Goal: Contribute content: Contribute content

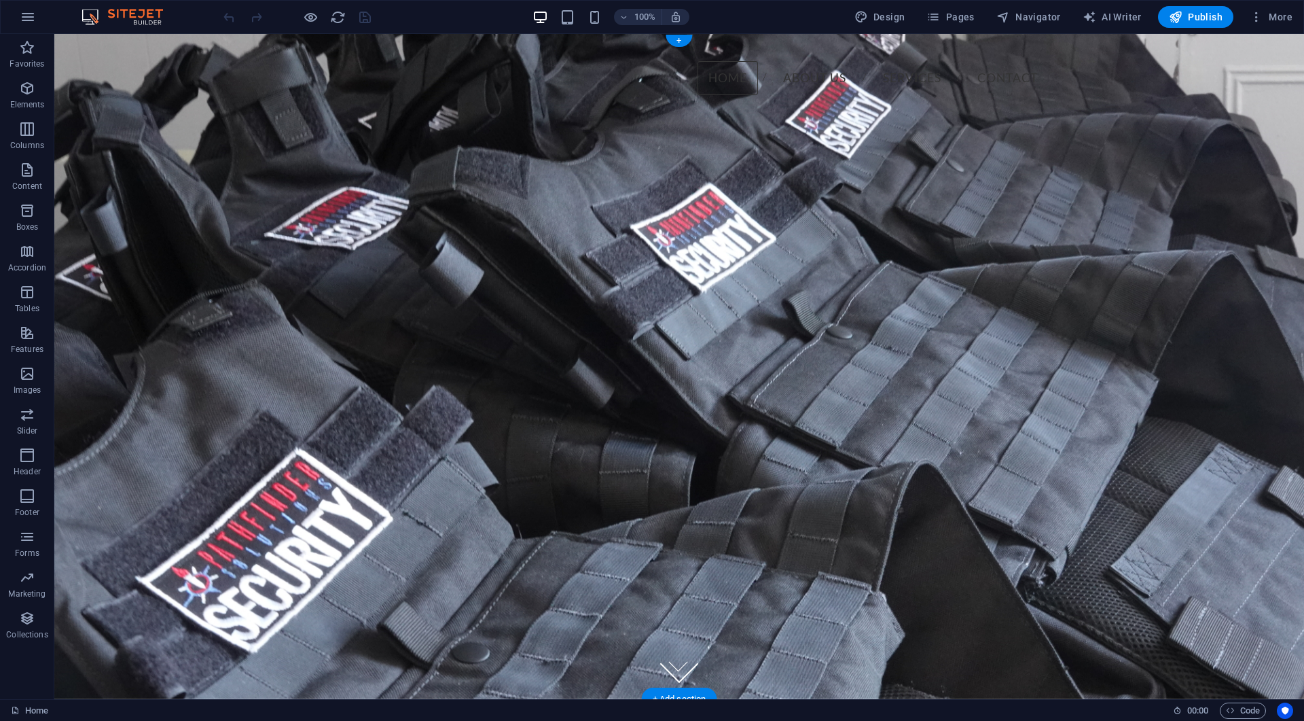
click at [196, 179] on figure at bounding box center [679, 366] width 1250 height 665
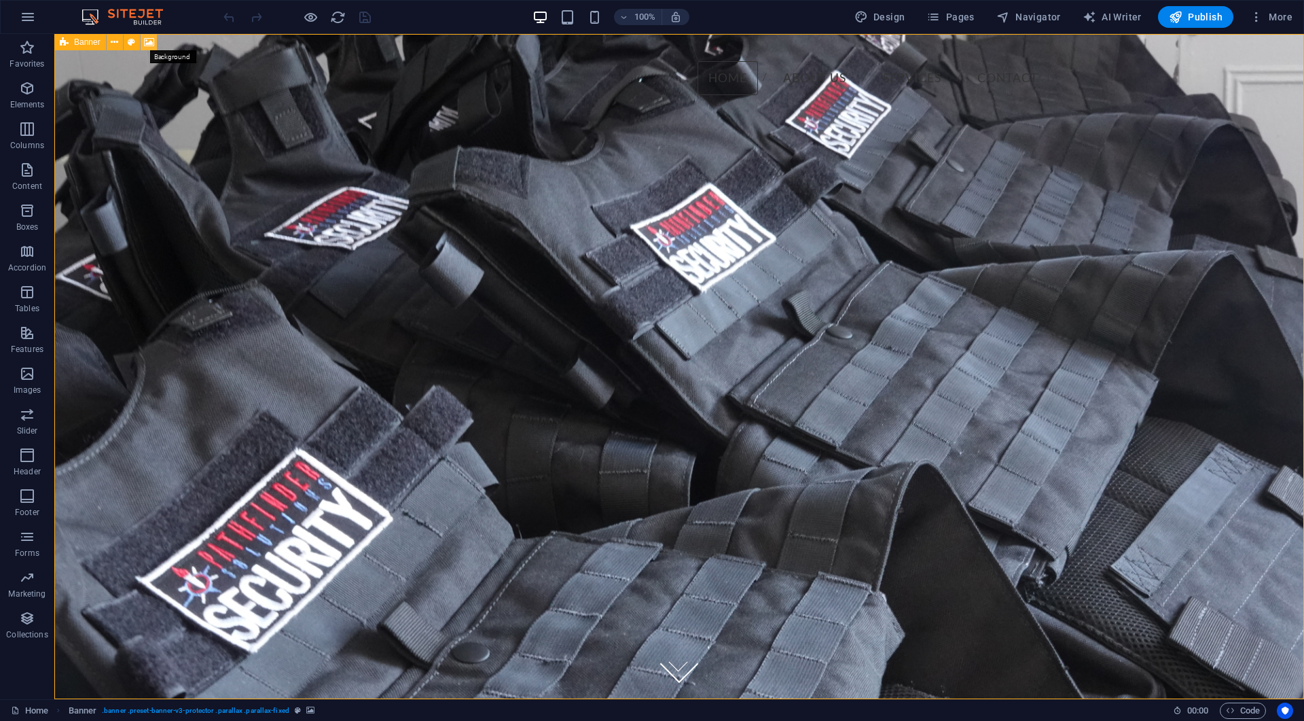
click at [151, 40] on icon at bounding box center [149, 42] width 10 height 14
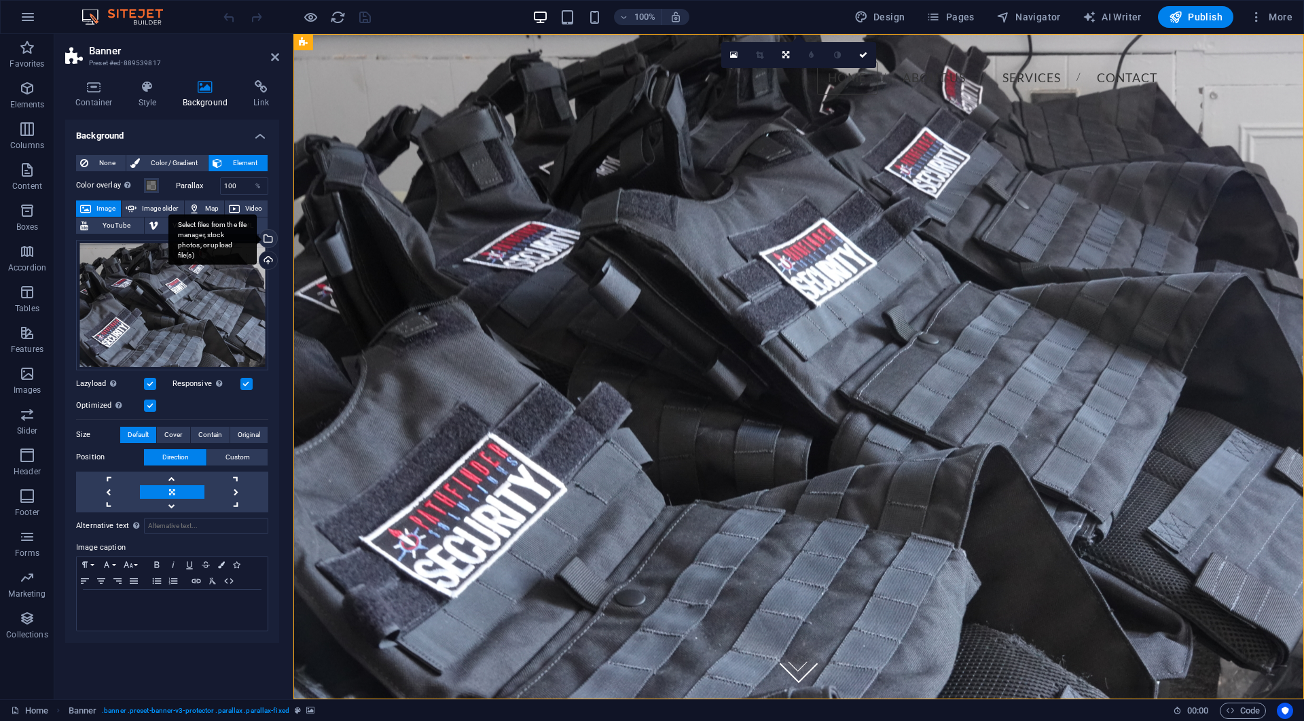
click at [268, 234] on div "Select files from the file manager, stock photos, or upload file(s)" at bounding box center [267, 240] width 20 height 20
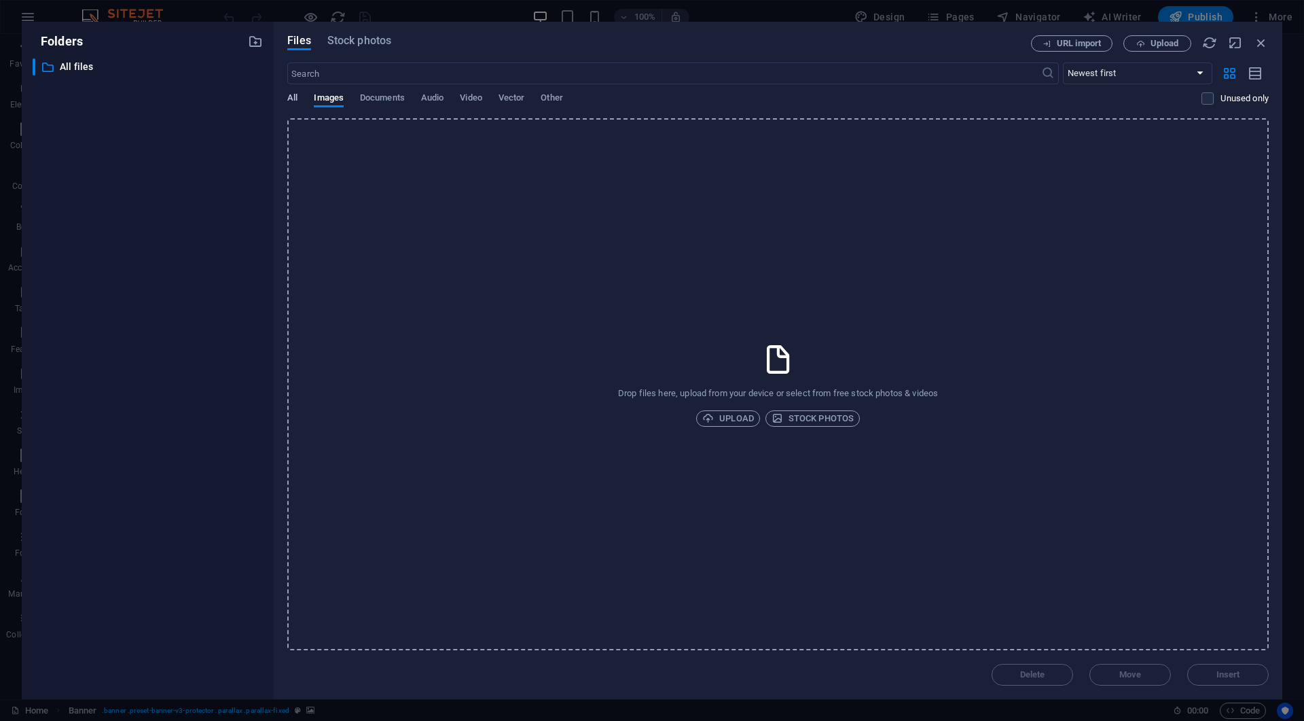
click at [297, 99] on span "All" at bounding box center [292, 99] width 10 height 19
click at [332, 102] on span "Images" at bounding box center [329, 99] width 30 height 19
click at [1206, 101] on label at bounding box center [1208, 98] width 12 height 12
click at [0, 0] on input "checkbox" at bounding box center [0, 0] width 0 height 0
click at [1206, 101] on label at bounding box center [1208, 98] width 12 height 12
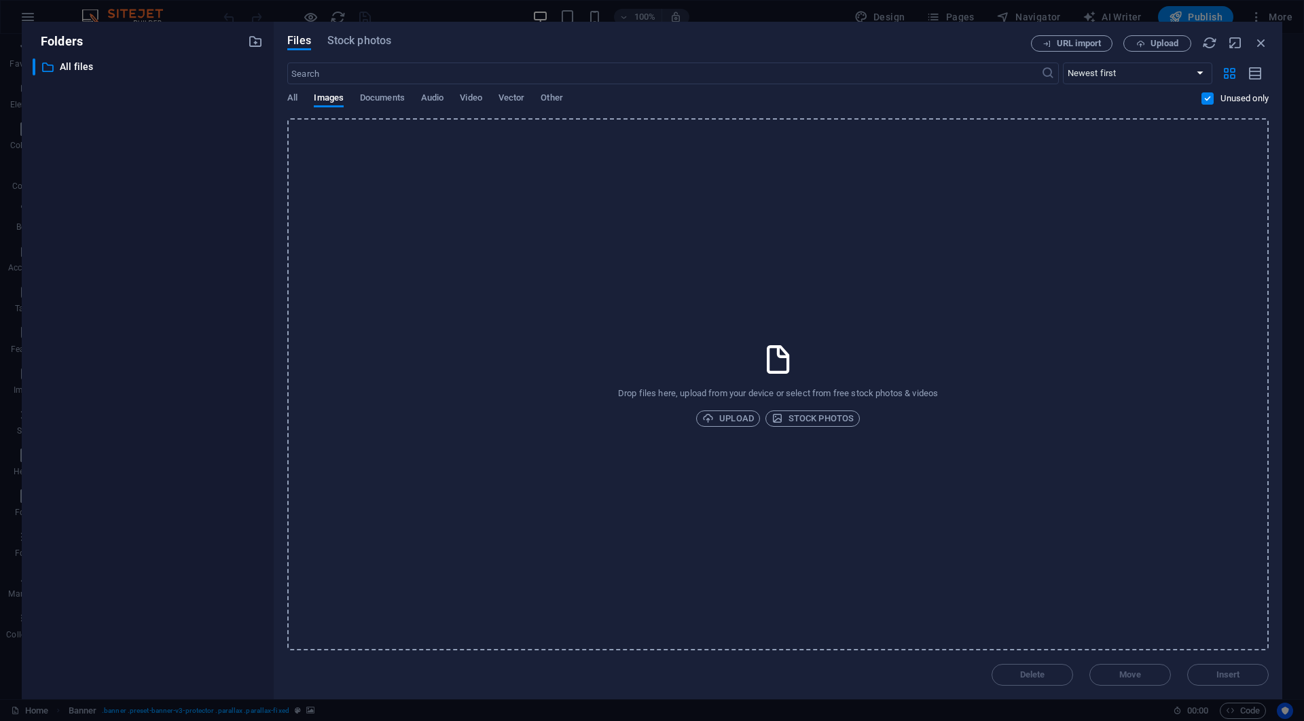
click at [0, 0] on input "checkbox" at bounding box center [0, 0] width 0 height 0
click at [62, 67] on p "All files" at bounding box center [149, 67] width 178 height 16
click at [373, 98] on span "Documents" at bounding box center [382, 99] width 45 height 19
click at [457, 101] on div "All Images Documents Audio Video Vector Other" at bounding box center [744, 105] width 914 height 26
click at [294, 99] on span "All" at bounding box center [292, 99] width 10 height 19
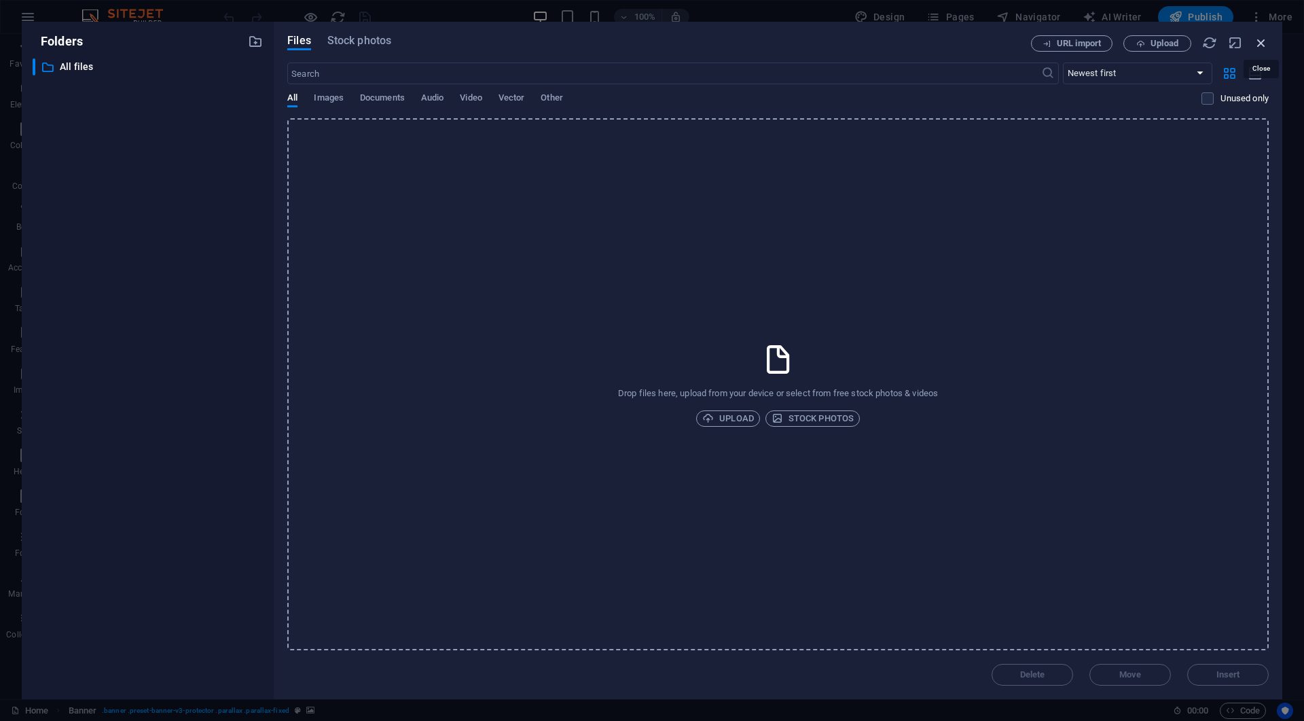
click at [1261, 41] on icon "button" at bounding box center [1261, 42] width 15 height 15
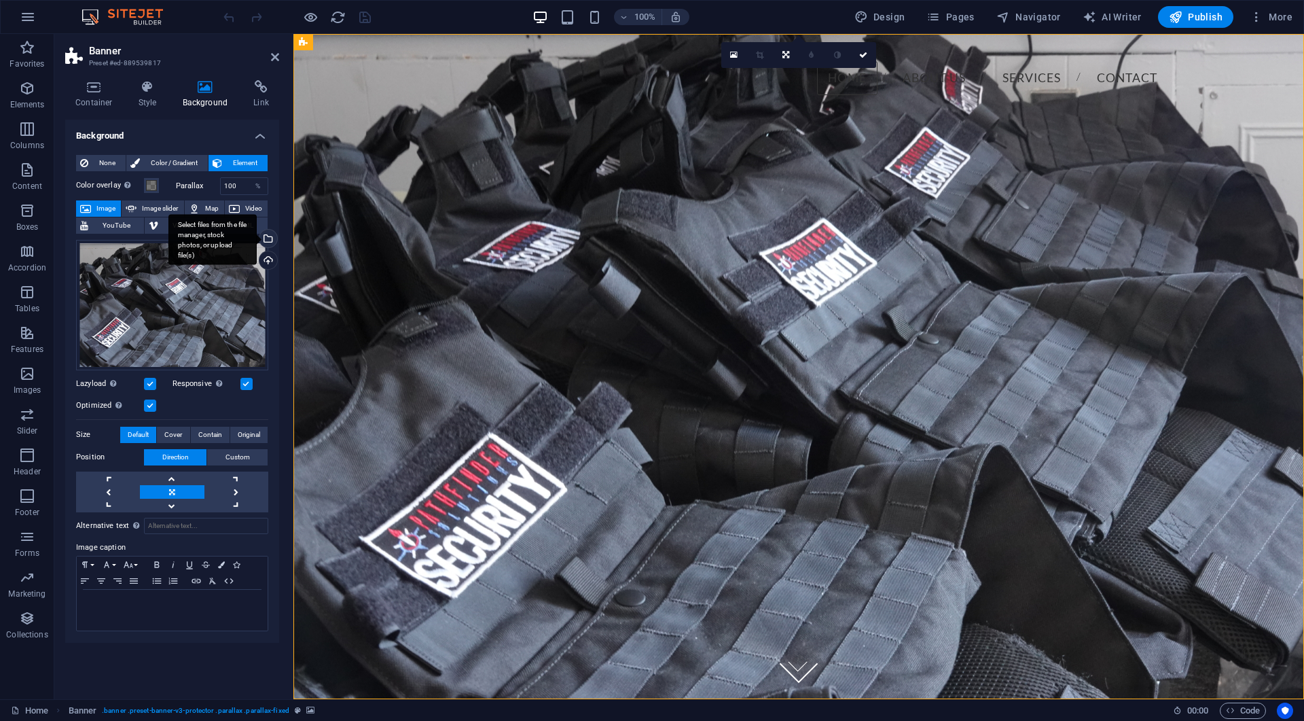
click at [268, 240] on div "Select files from the file manager, stock photos, or upload file(s)" at bounding box center [267, 240] width 20 height 20
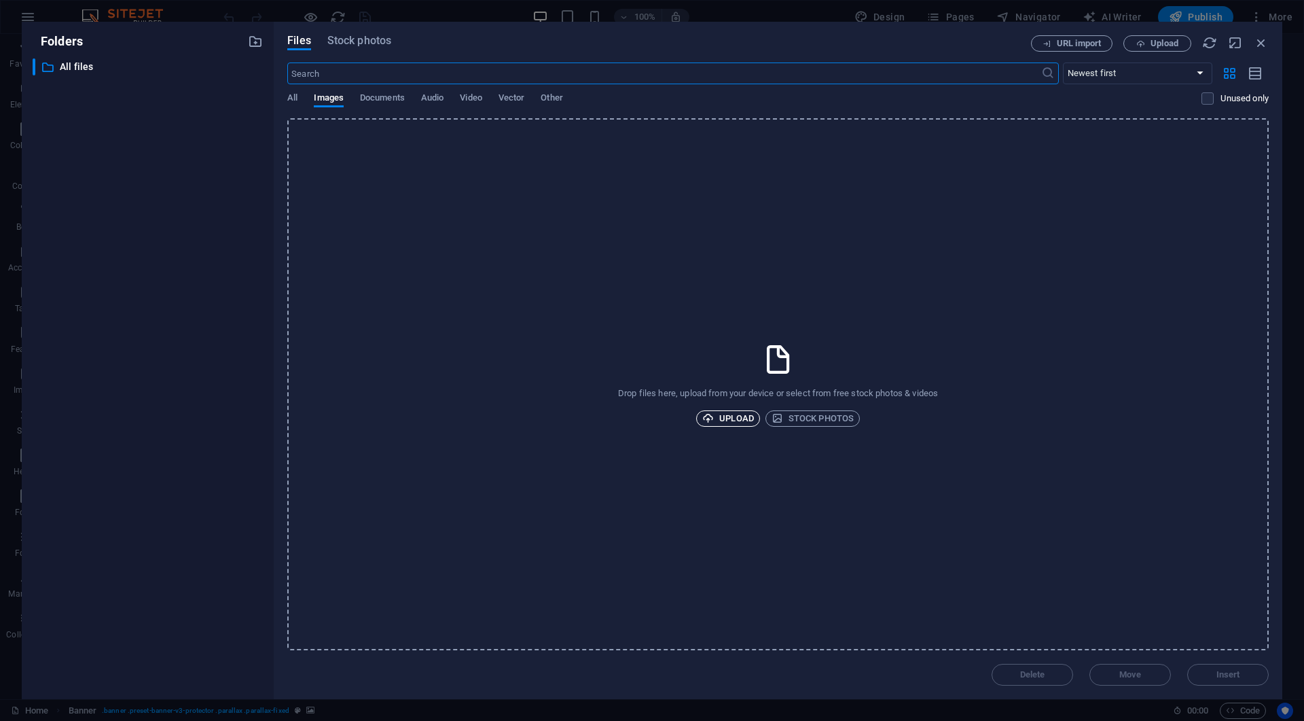
click at [728, 416] on span "Upload" at bounding box center [728, 418] width 52 height 16
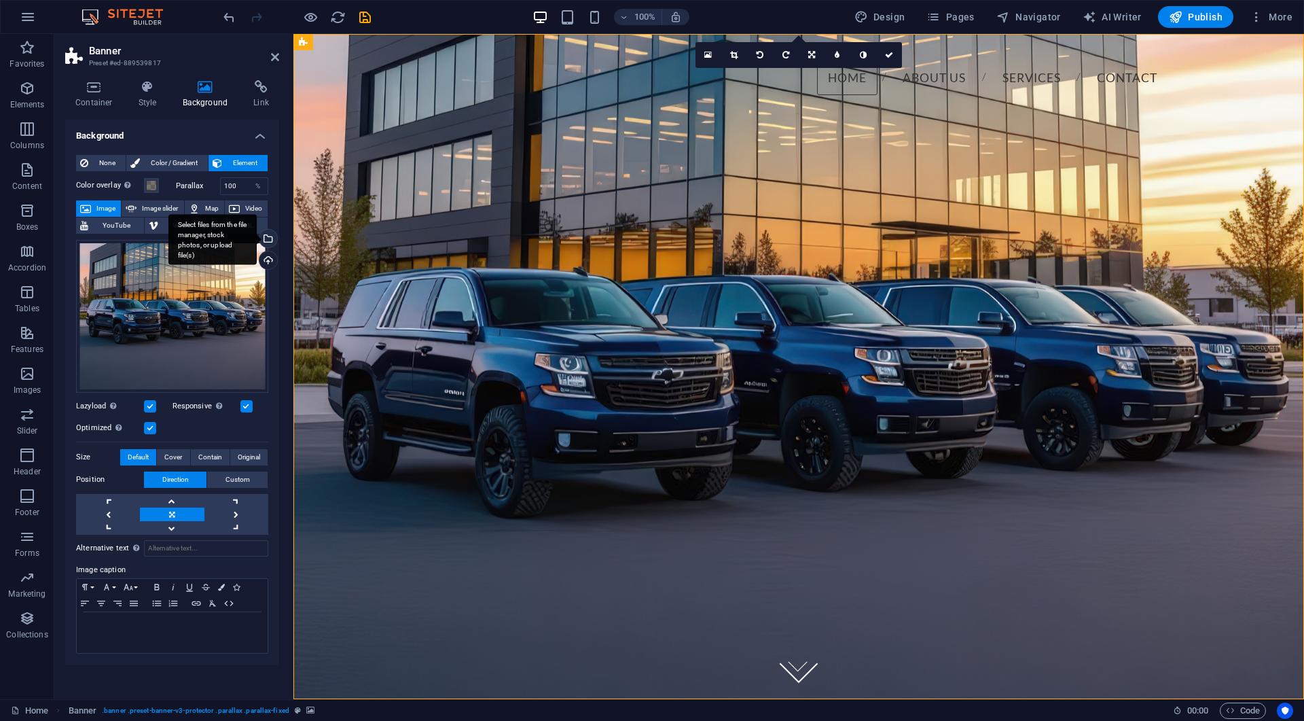
click at [257, 238] on div "Select files from the file manager, stock photos, or upload file(s)" at bounding box center [212, 239] width 88 height 51
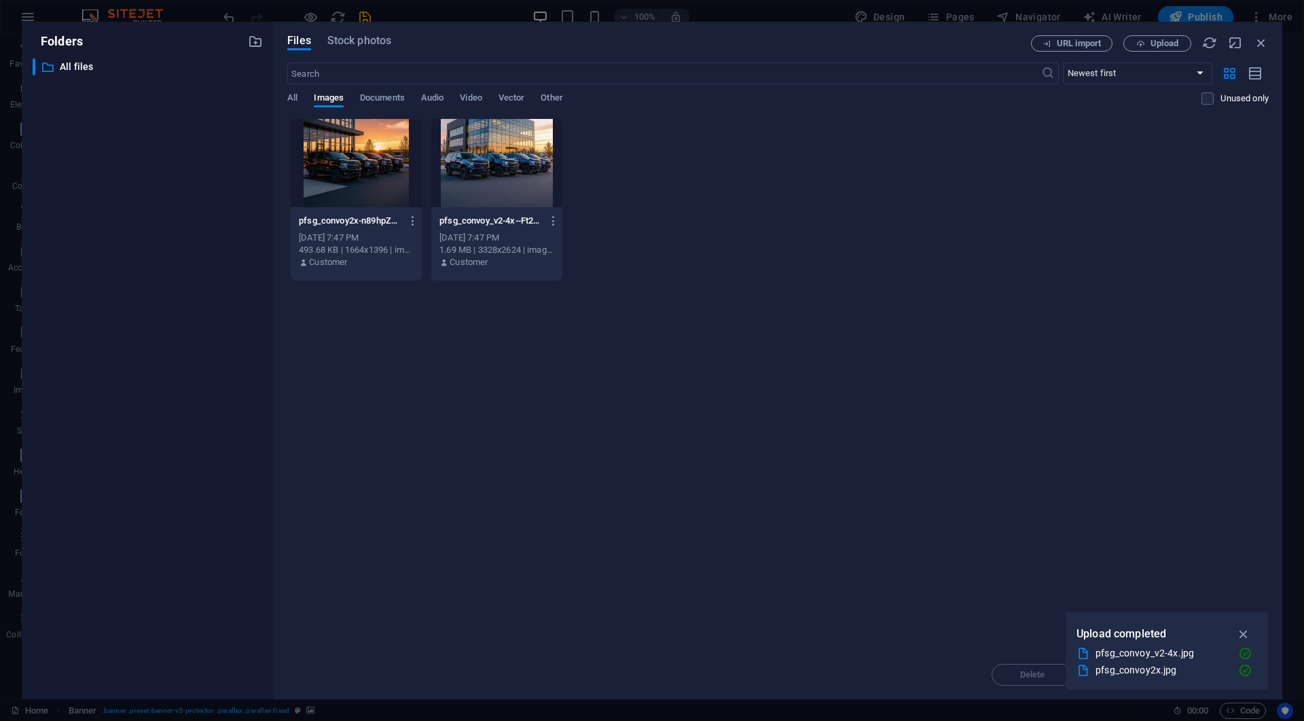
click at [359, 175] on div at bounding box center [356, 163] width 131 height 88
click at [359, 175] on div "1" at bounding box center [356, 163] width 131 height 88
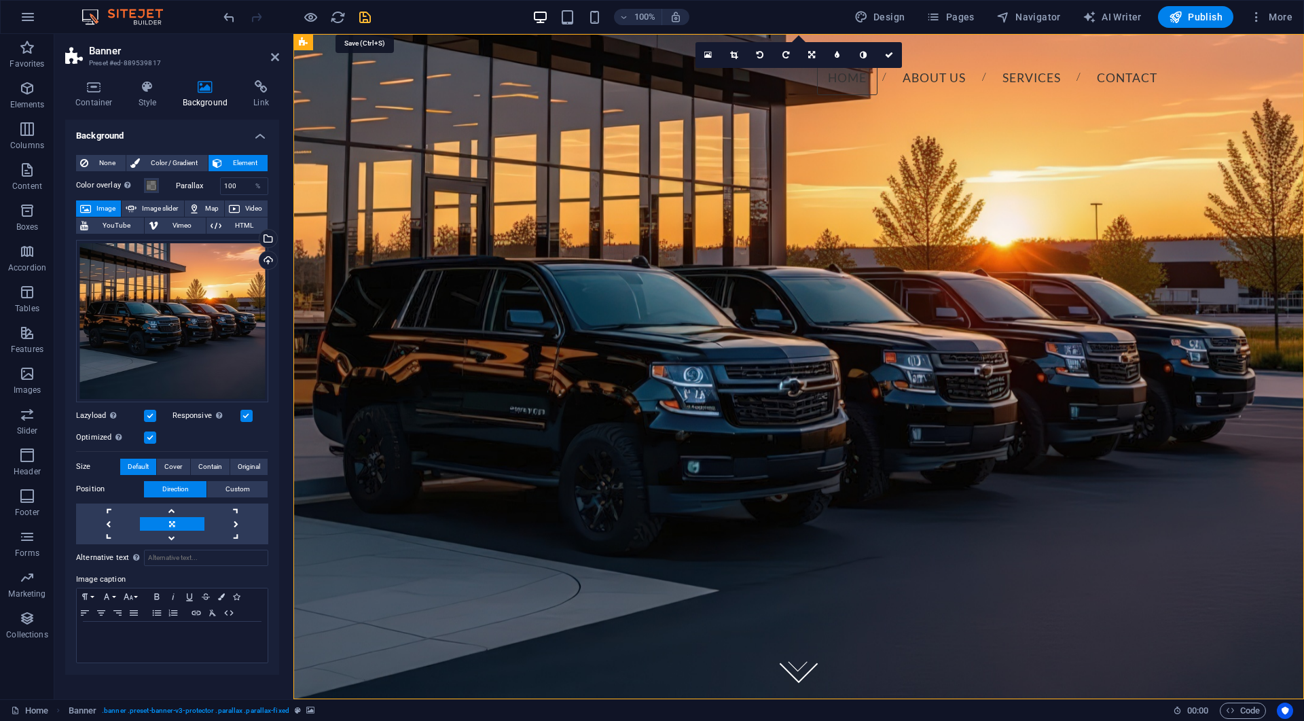
click at [364, 19] on icon "save" at bounding box center [365, 18] width 16 height 16
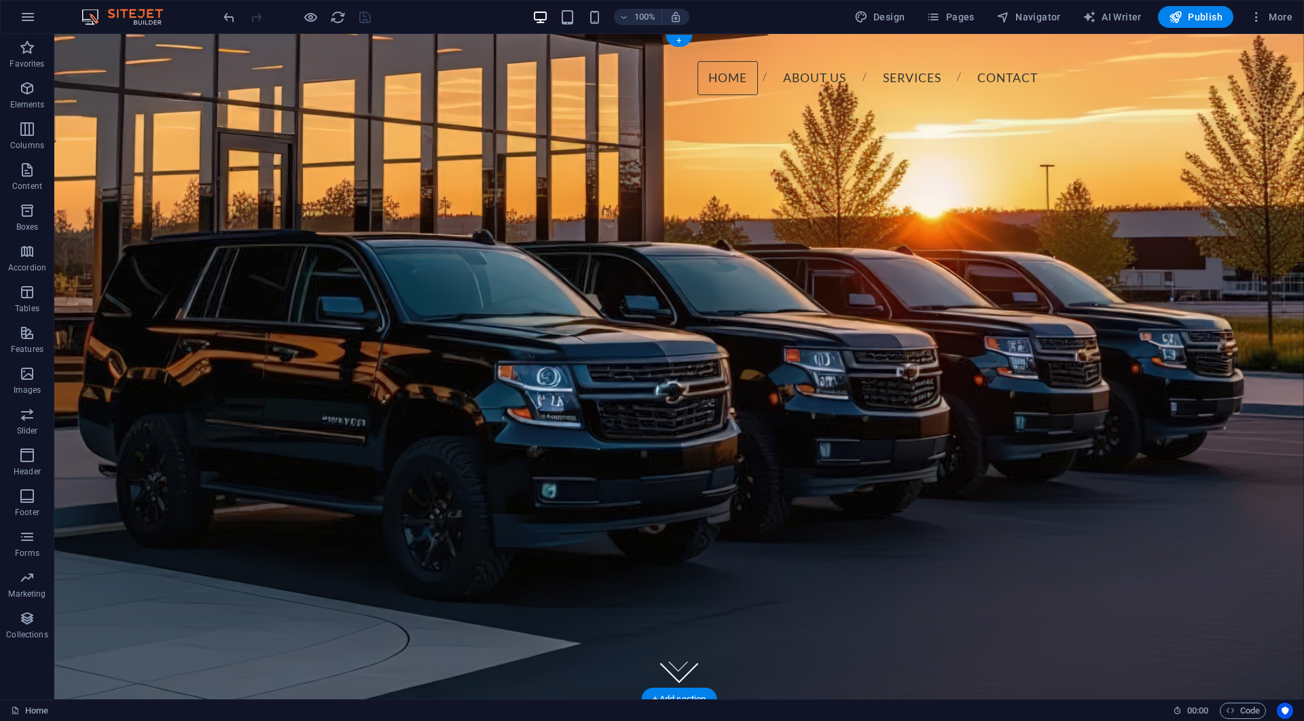
click at [111, 71] on figure at bounding box center [679, 366] width 1250 height 665
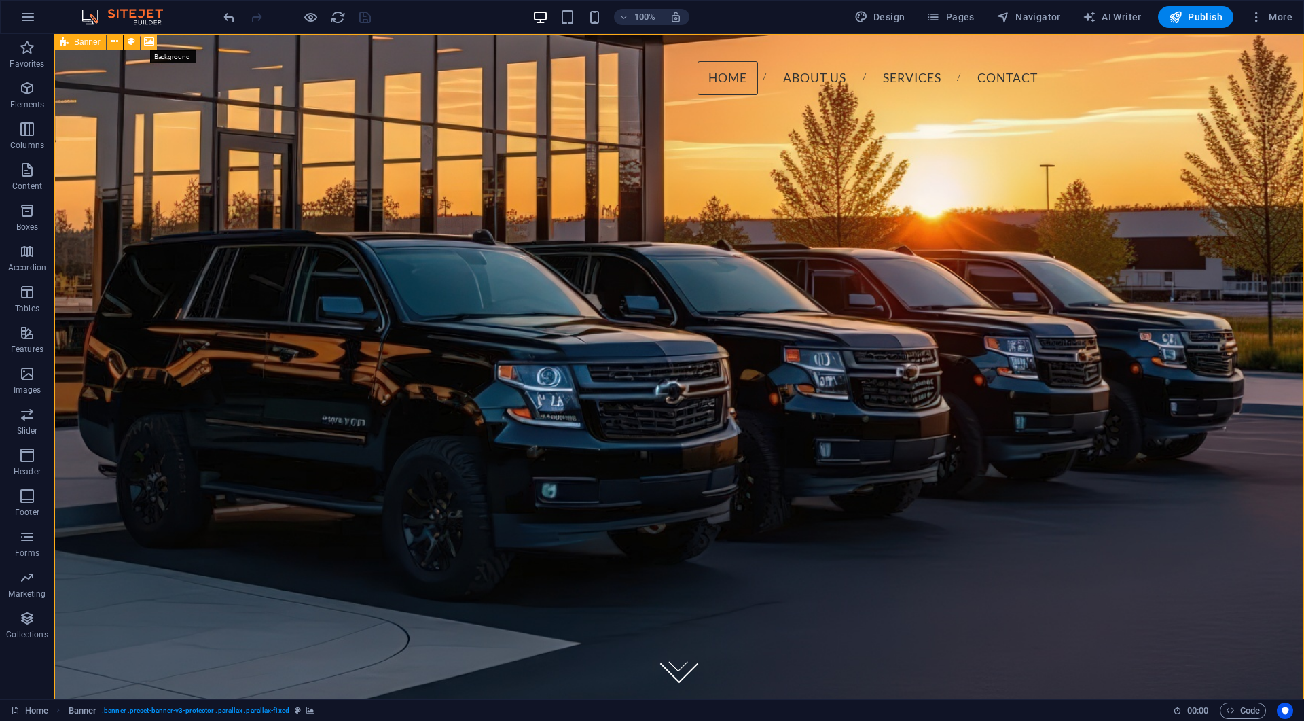
click at [148, 43] on icon at bounding box center [149, 42] width 10 height 14
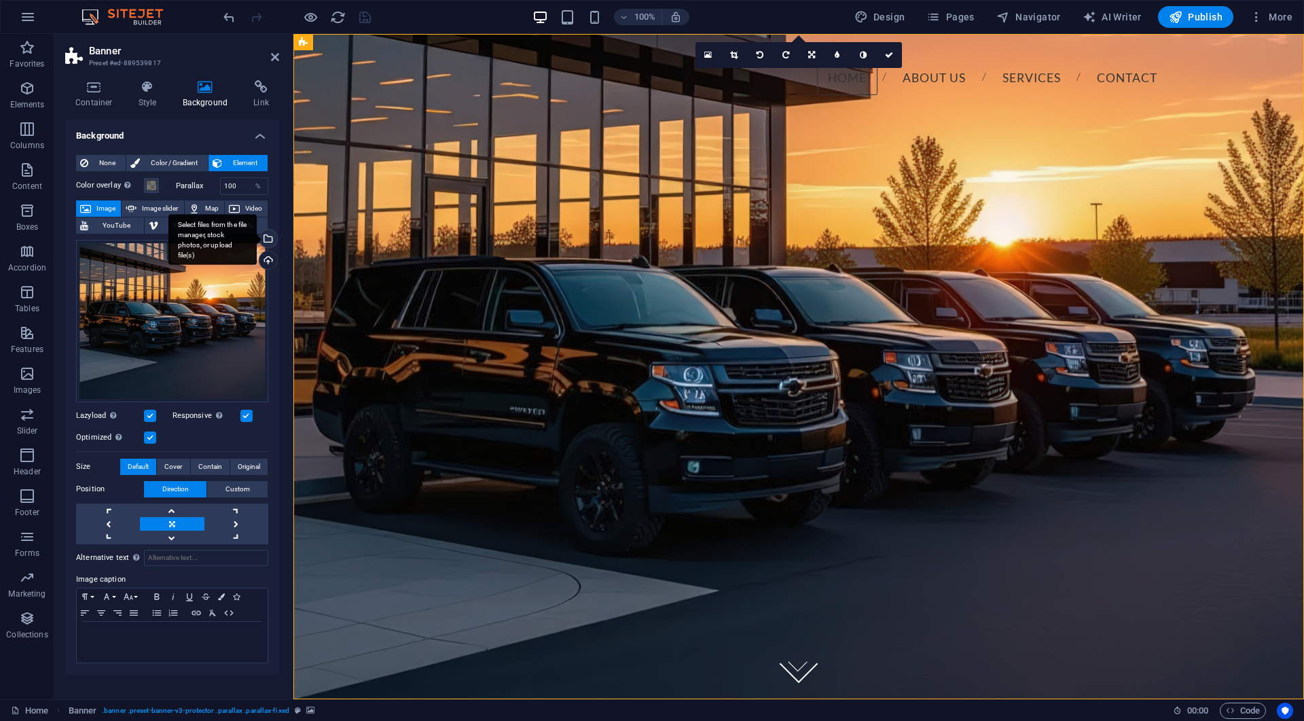
click at [270, 241] on div "Select files from the file manager, stock photos, or upload file(s)" at bounding box center [267, 240] width 20 height 20
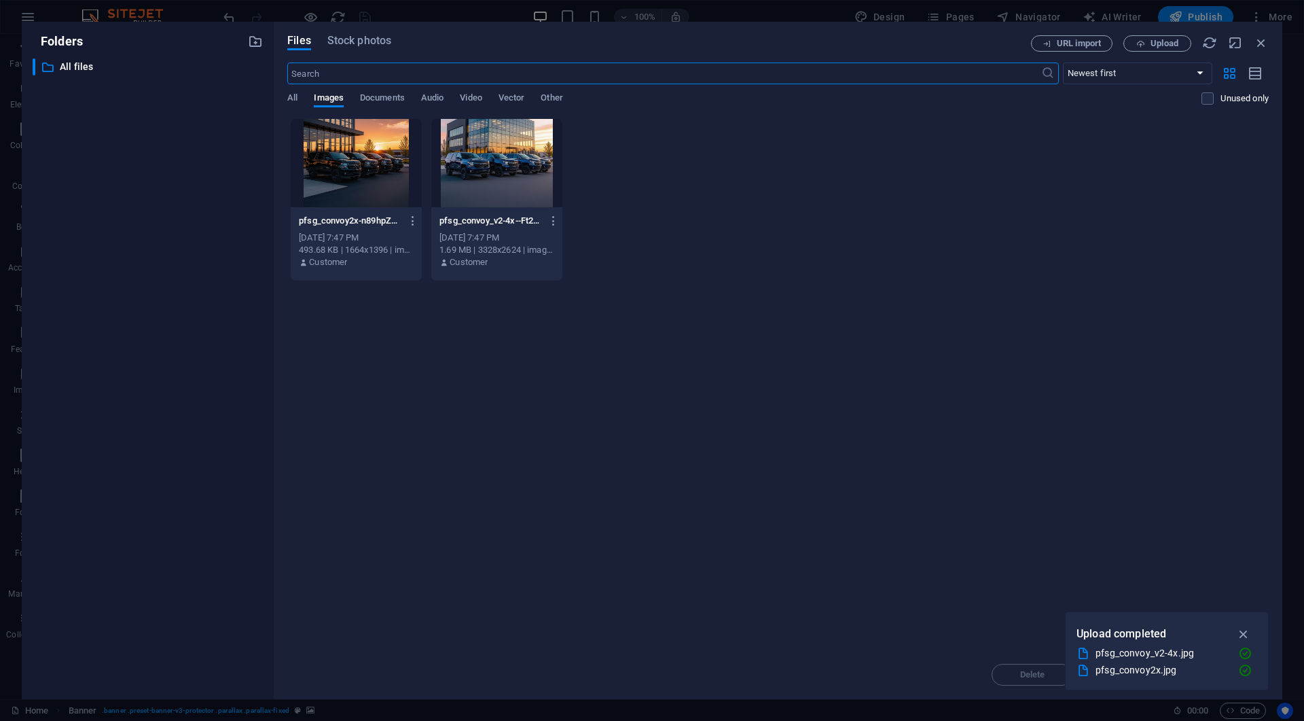
click at [519, 167] on div at bounding box center [496, 163] width 131 height 88
click at [519, 167] on div "1" at bounding box center [496, 163] width 131 height 88
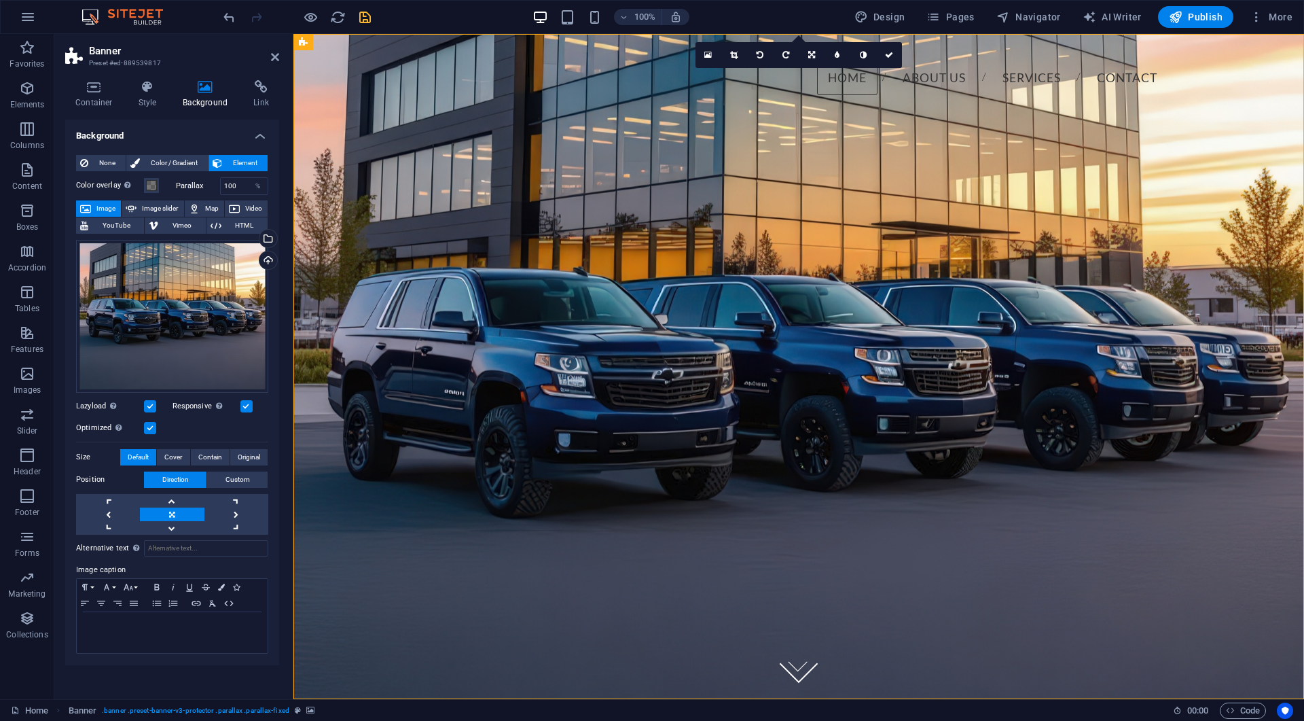
click at [363, 23] on icon "save" at bounding box center [365, 18] width 16 height 16
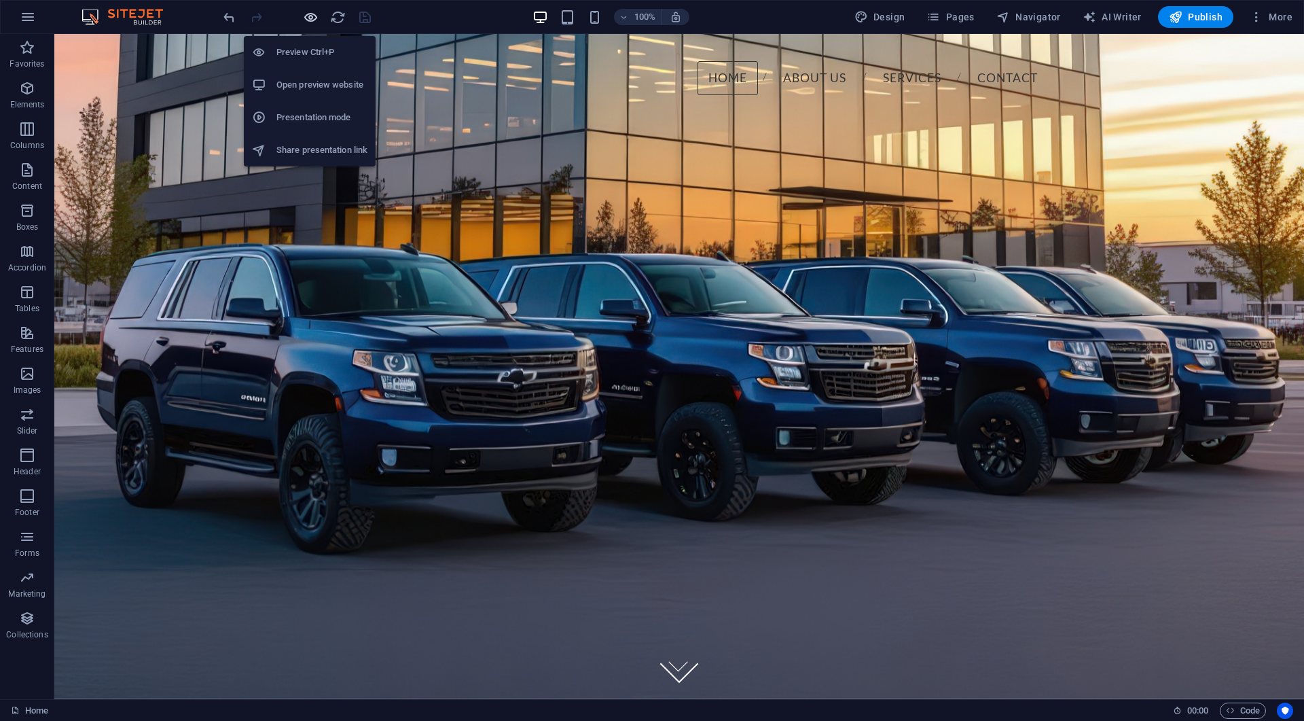
click at [317, 17] on icon "button" at bounding box center [311, 18] width 16 height 16
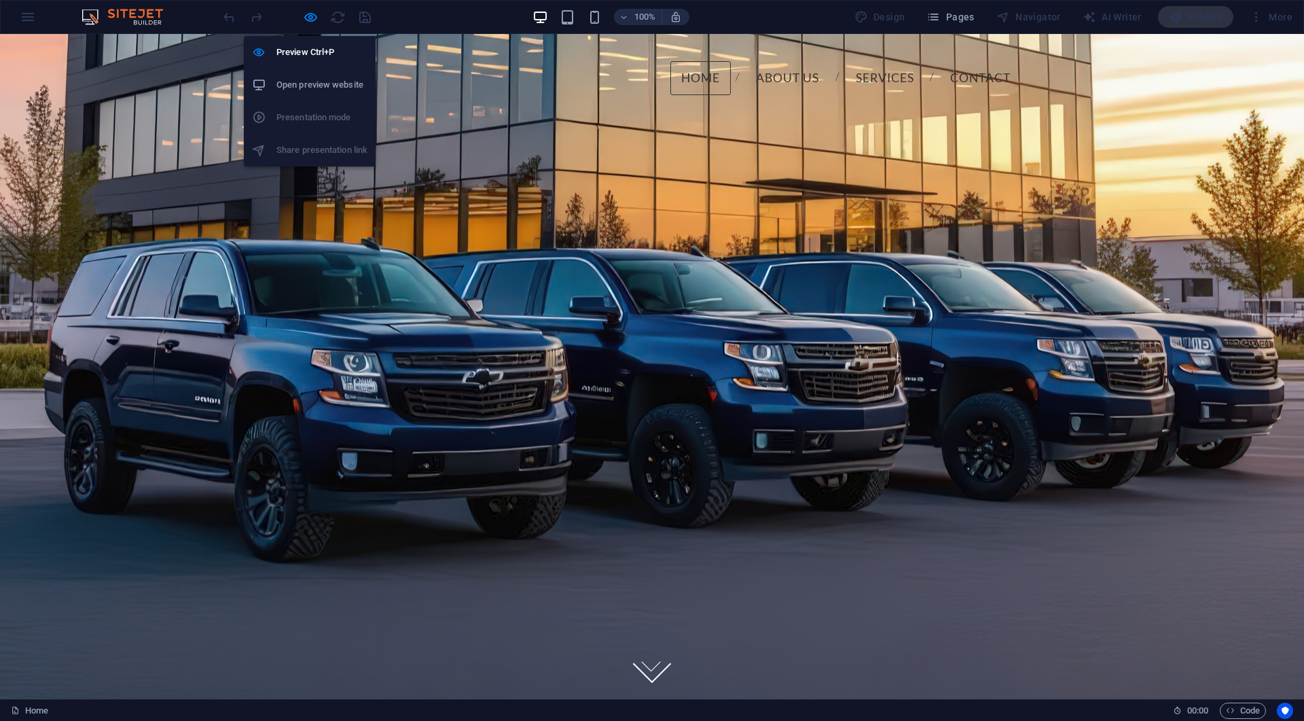
click at [315, 84] on h6 "Open preview website" at bounding box center [321, 85] width 91 height 16
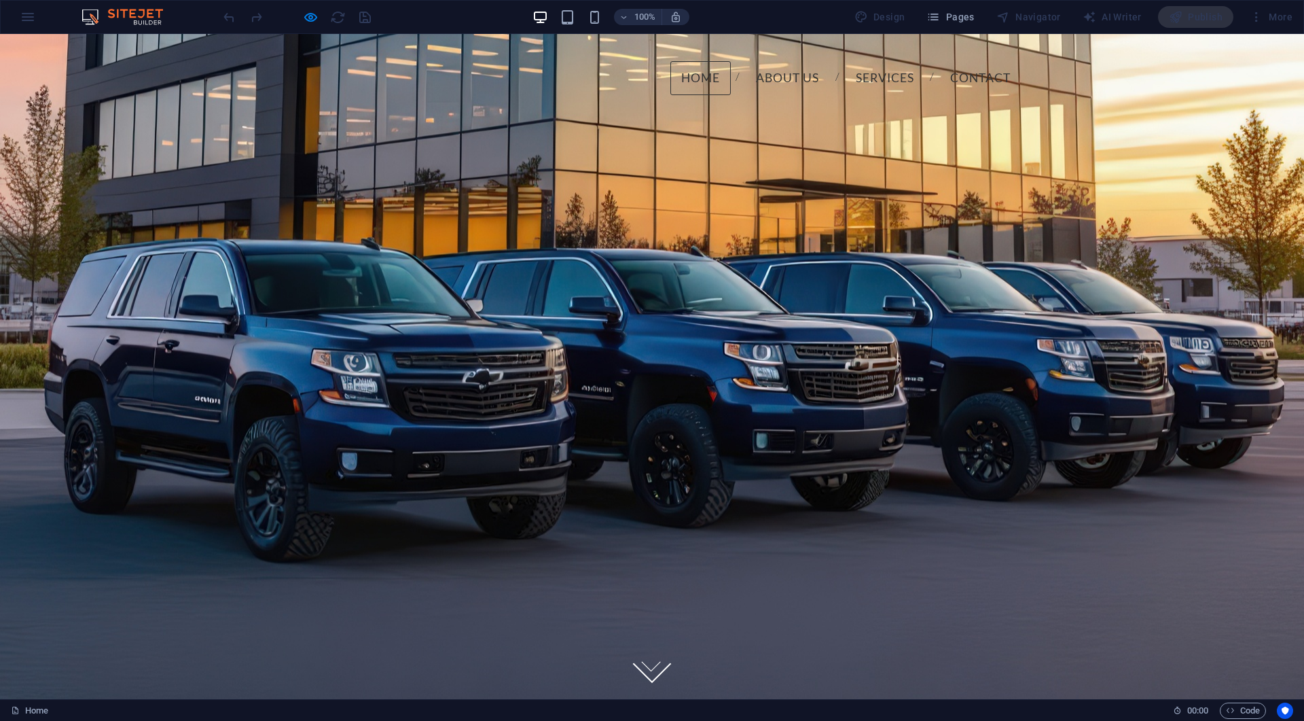
click at [1159, 63] on div at bounding box center [652, 366] width 1304 height 665
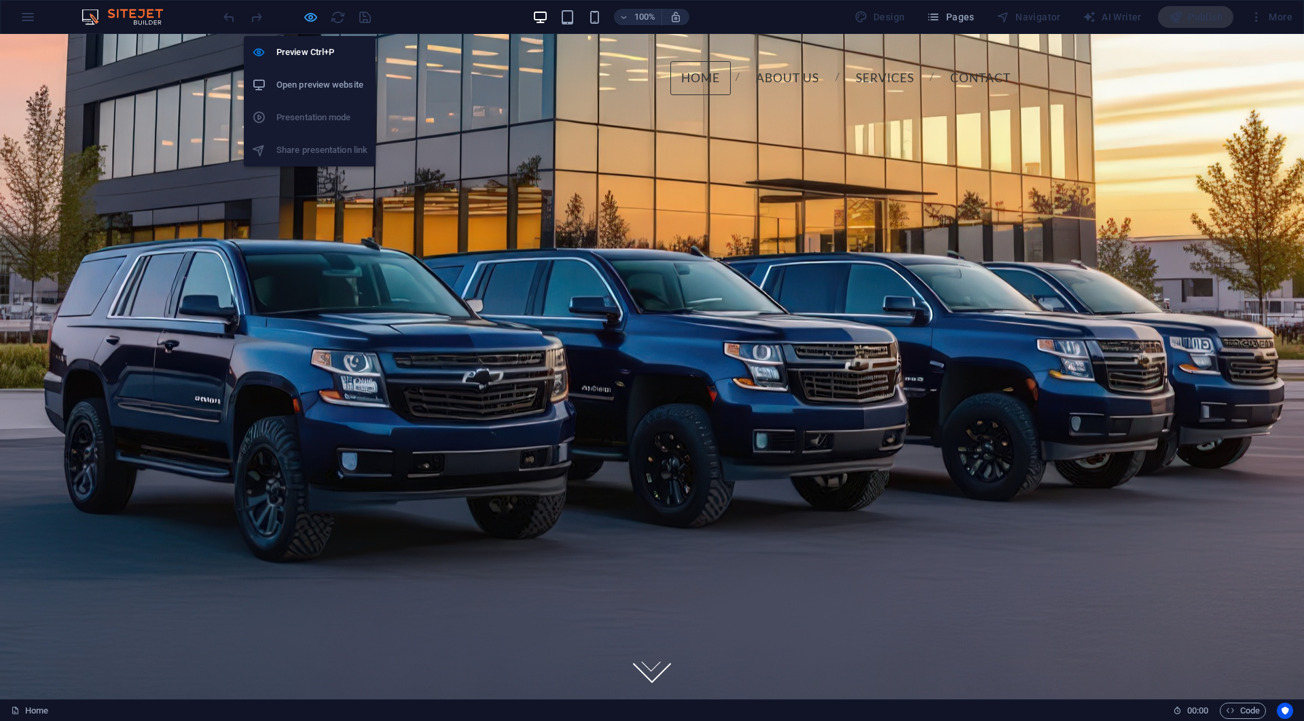
click at [313, 19] on icon "button" at bounding box center [311, 18] width 16 height 16
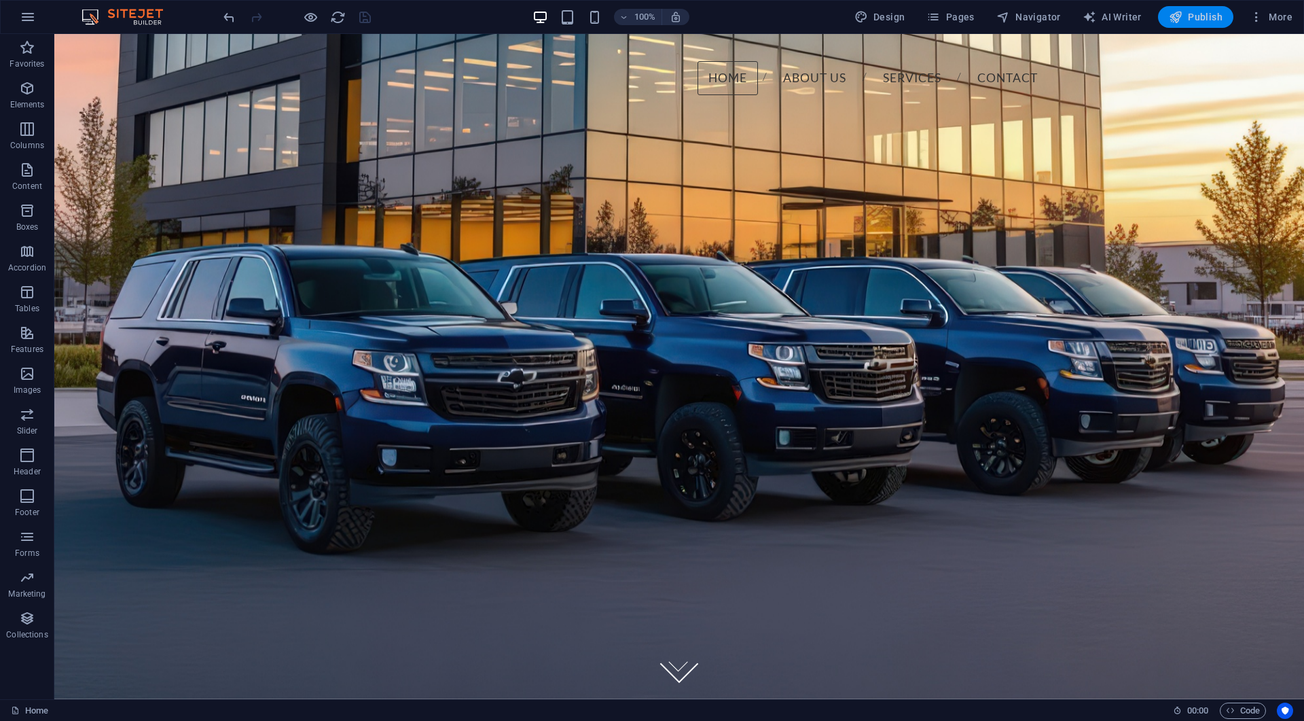
click at [1190, 19] on span "Publish" at bounding box center [1196, 17] width 54 height 14
click at [163, 66] on figure at bounding box center [679, 366] width 1250 height 665
click at [148, 45] on icon at bounding box center [149, 42] width 10 height 14
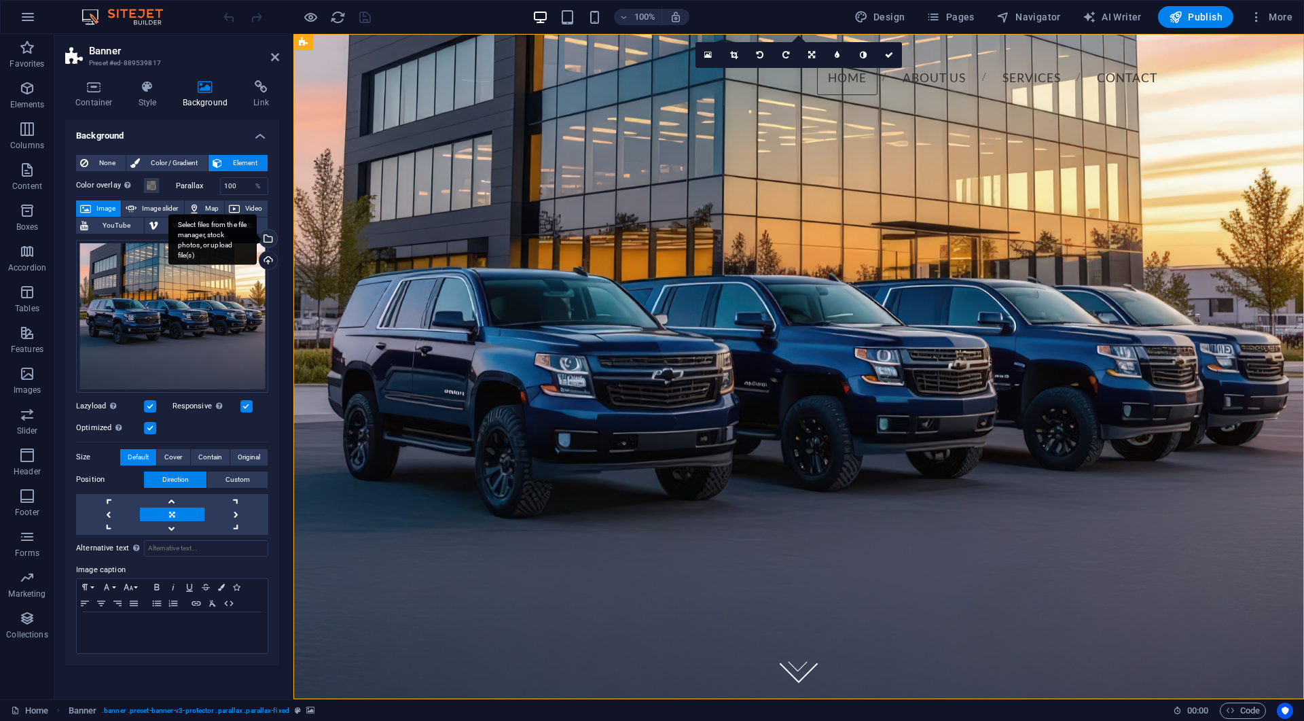
click at [269, 236] on div "Select files from the file manager, stock photos, or upload file(s)" at bounding box center [267, 240] width 20 height 20
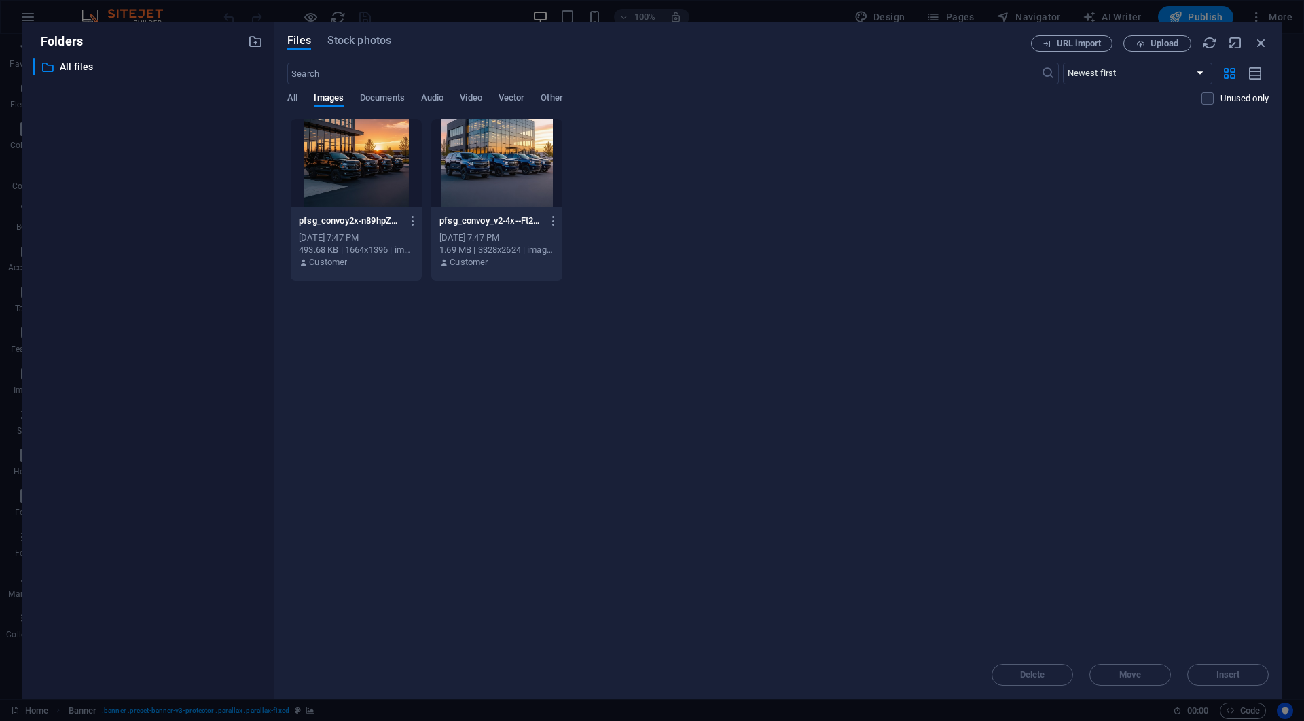
click at [336, 175] on div at bounding box center [356, 163] width 131 height 88
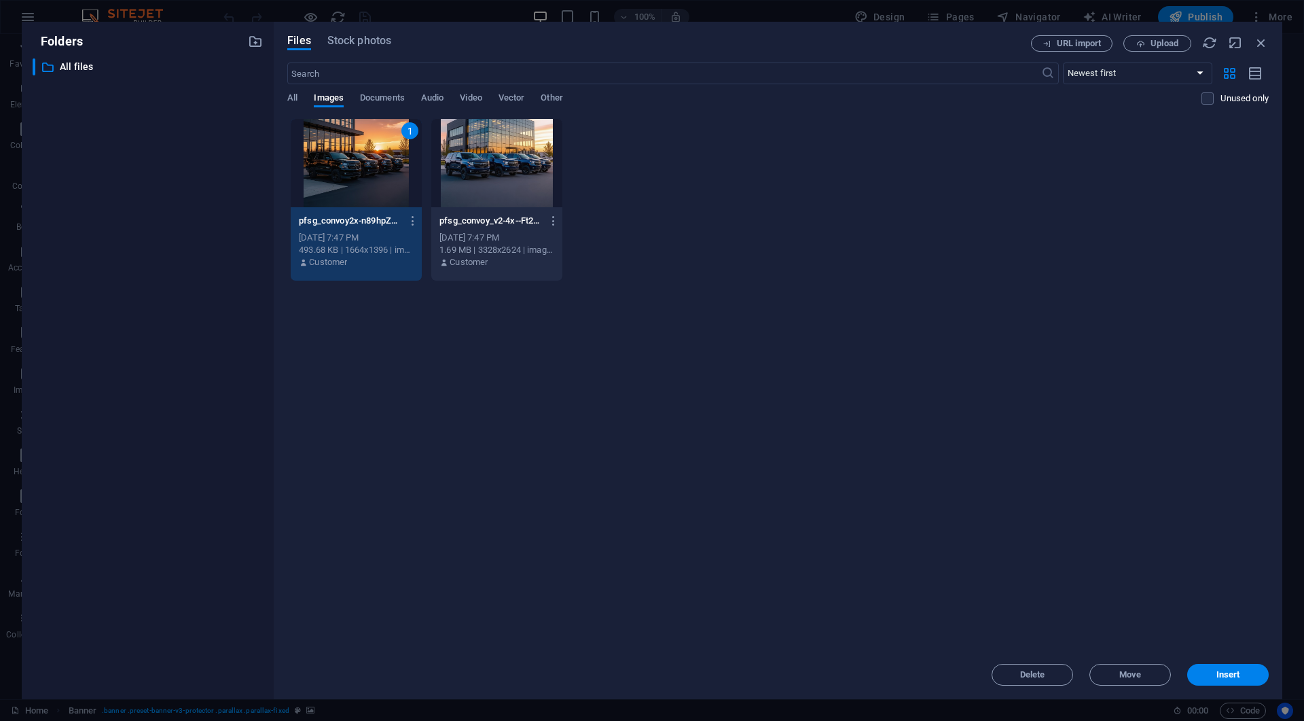
click at [336, 175] on div "1" at bounding box center [356, 163] width 131 height 88
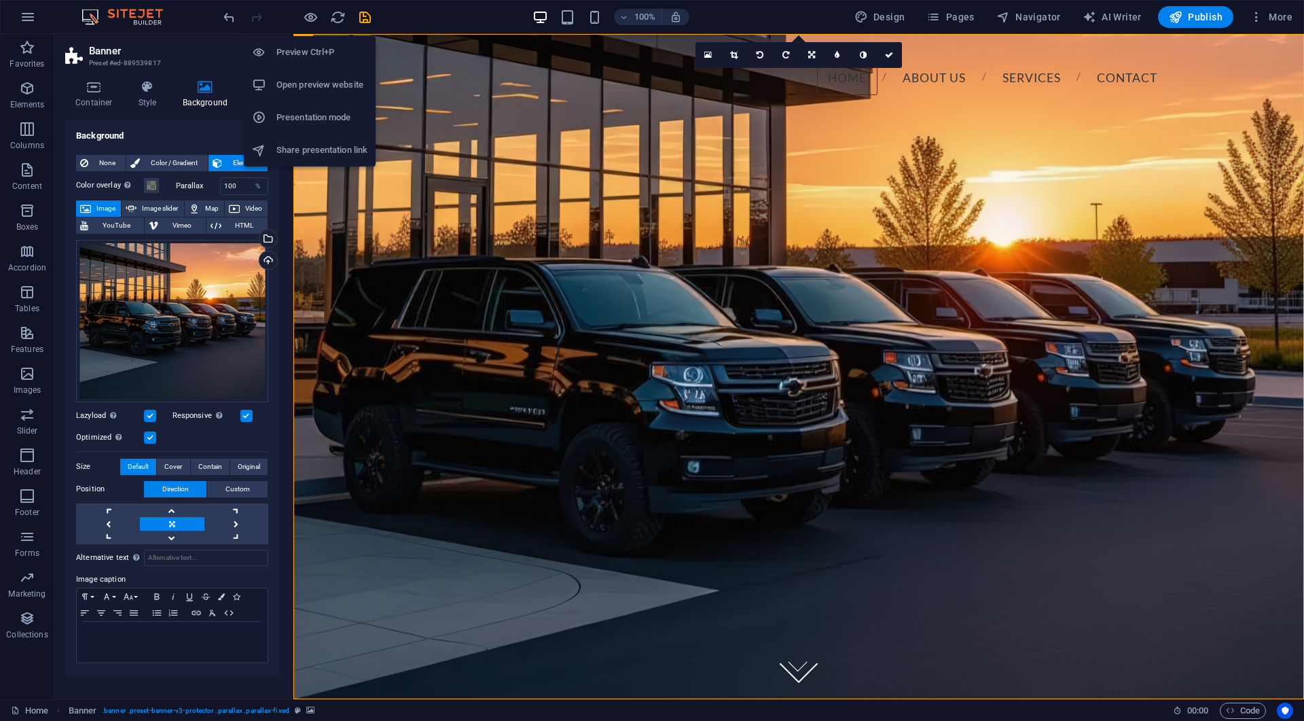
click at [307, 53] on h6 "Preview Ctrl+P" at bounding box center [321, 52] width 91 height 16
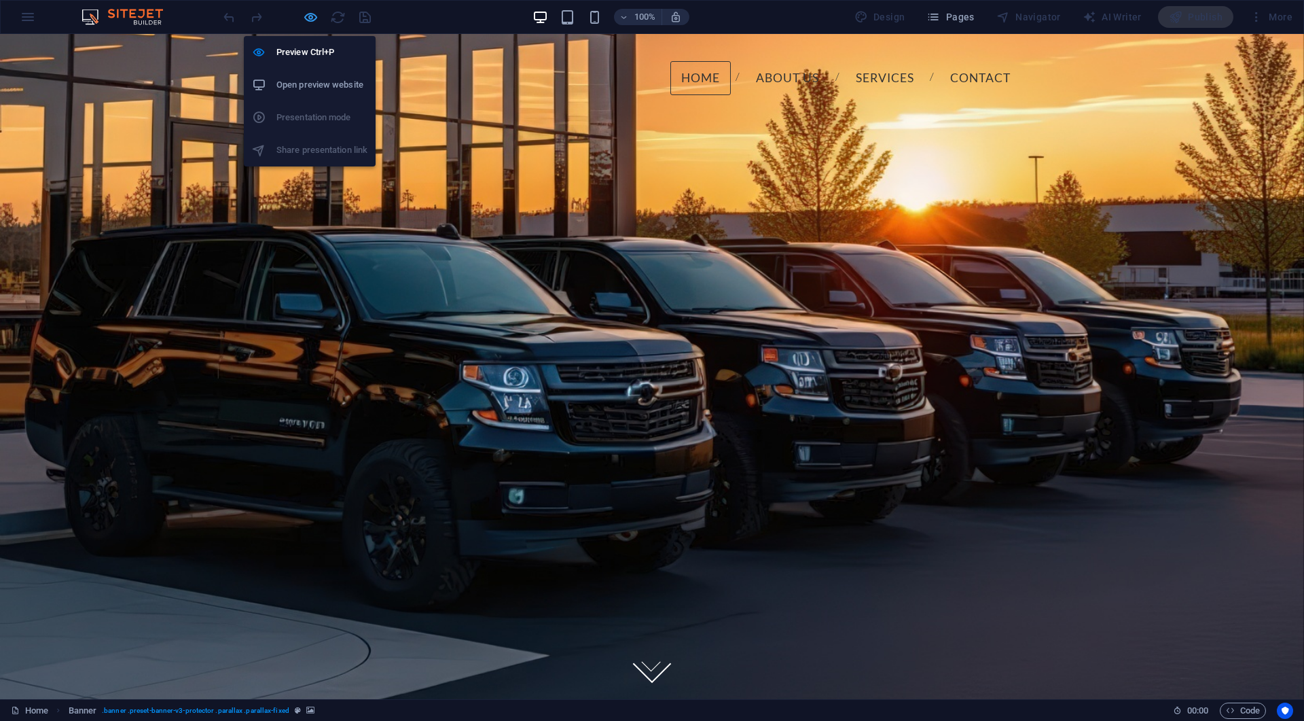
click at [304, 16] on icon "button" at bounding box center [311, 18] width 16 height 16
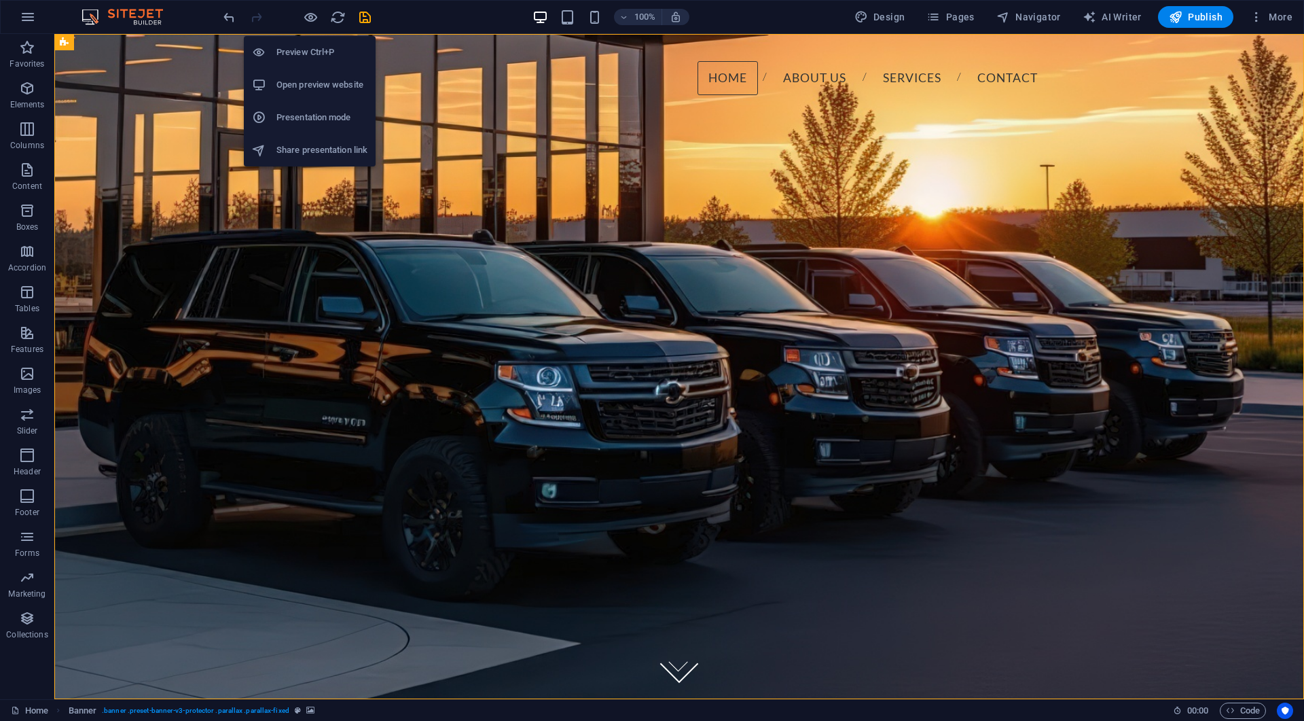
click at [304, 86] on h6 "Open preview website" at bounding box center [321, 85] width 91 height 16
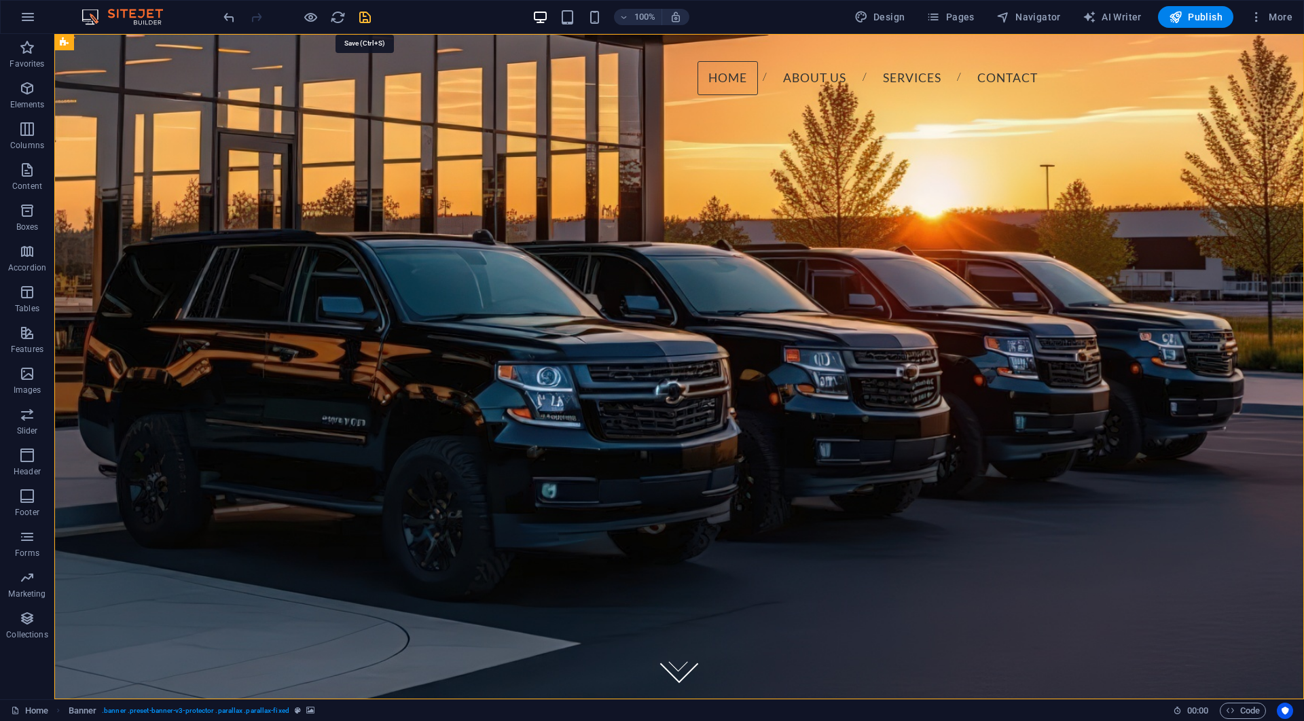
click at [368, 18] on icon "save" at bounding box center [365, 18] width 16 height 16
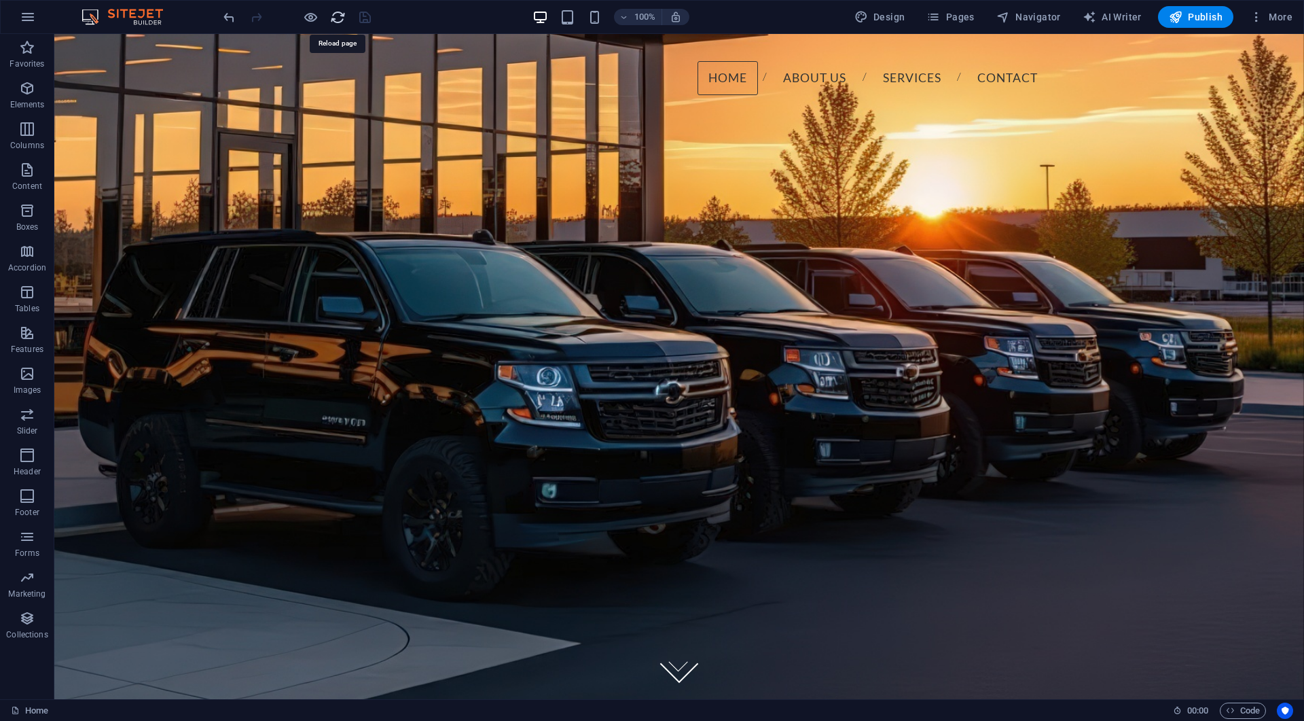
click at [335, 17] on icon "reload" at bounding box center [338, 18] width 16 height 16
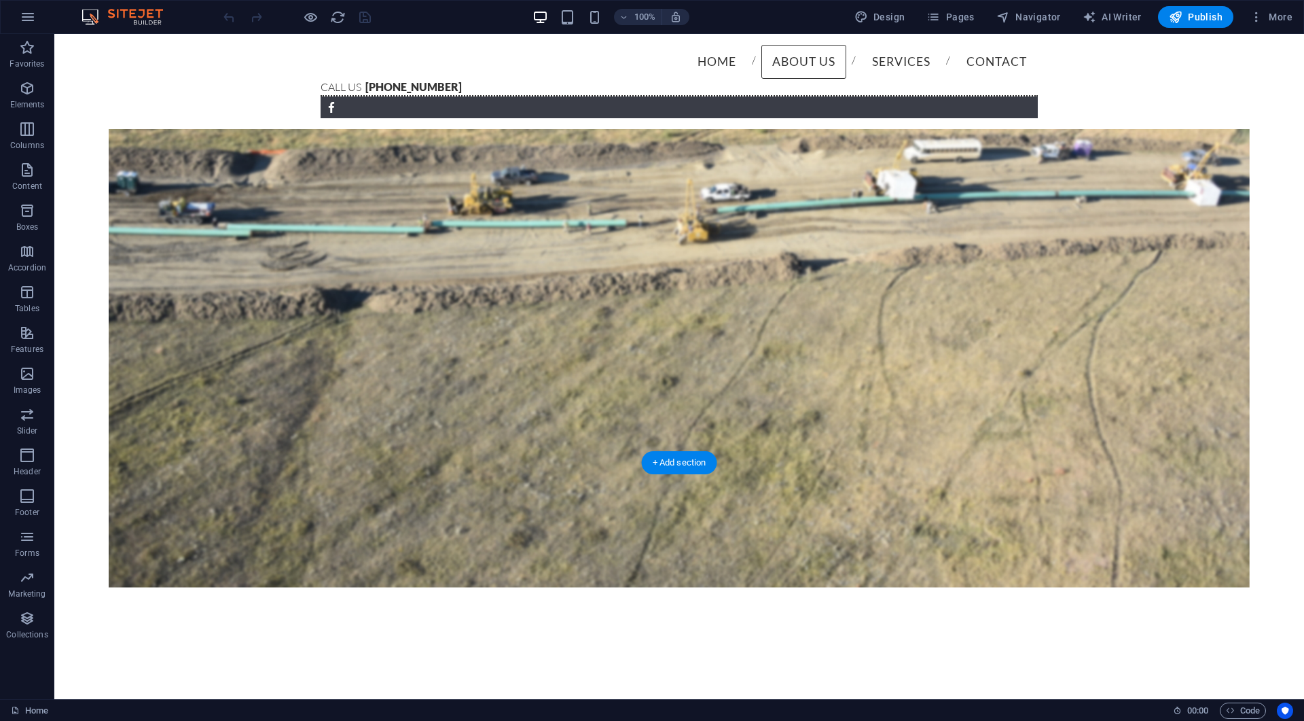
scroll to position [1308, 0]
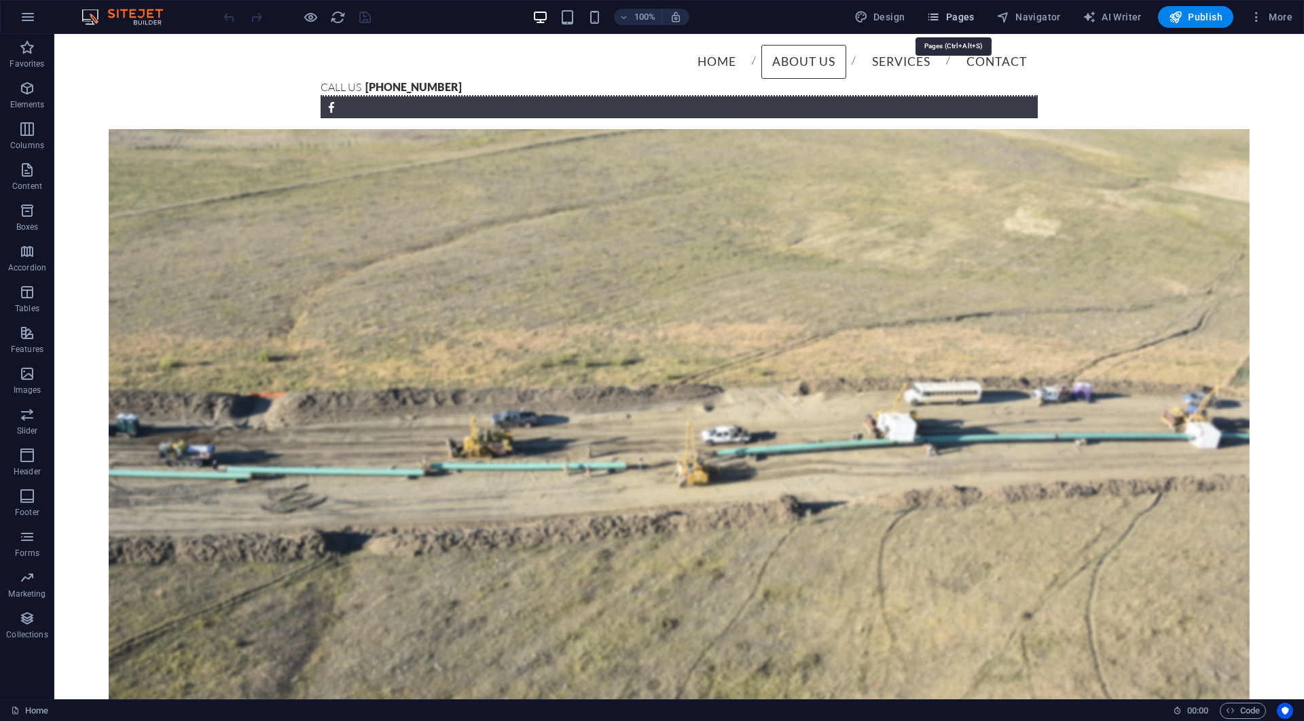
click at [952, 15] on span "Pages" at bounding box center [951, 17] width 48 height 14
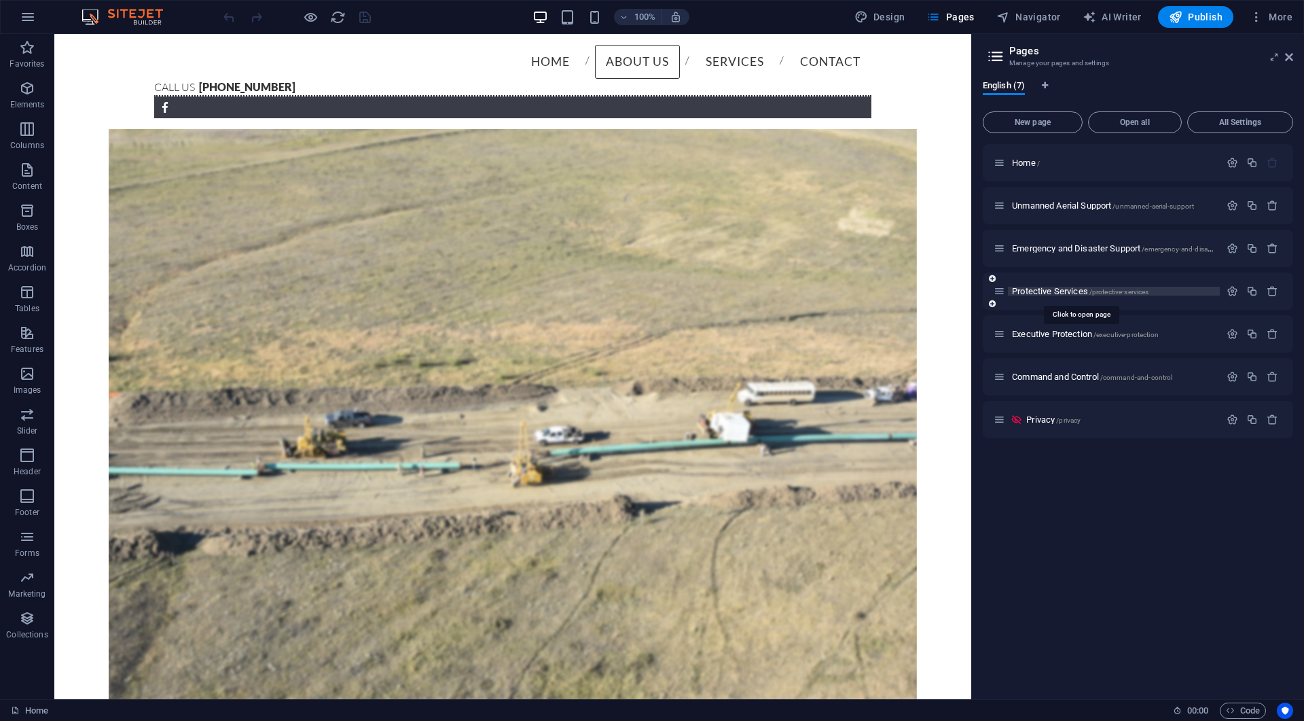
click at [1045, 292] on span "Protective Services /protective-services" at bounding box center [1080, 291] width 137 height 10
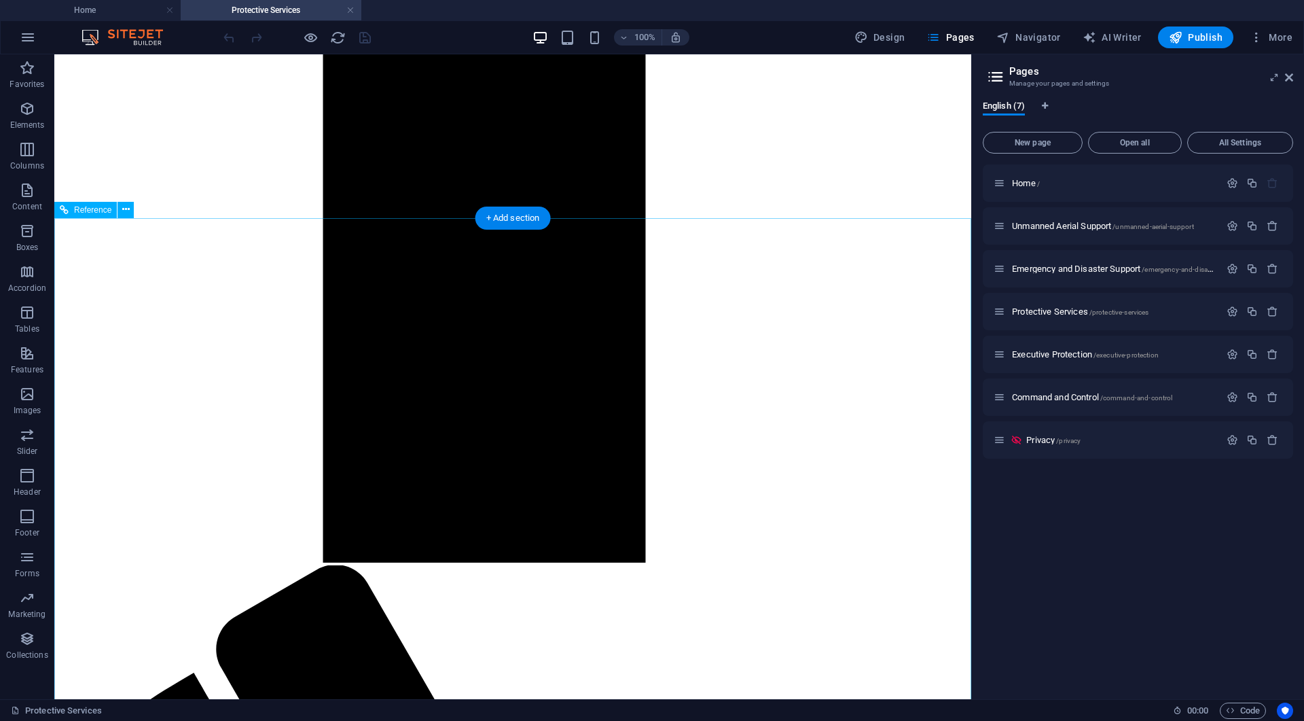
scroll to position [1386, 0]
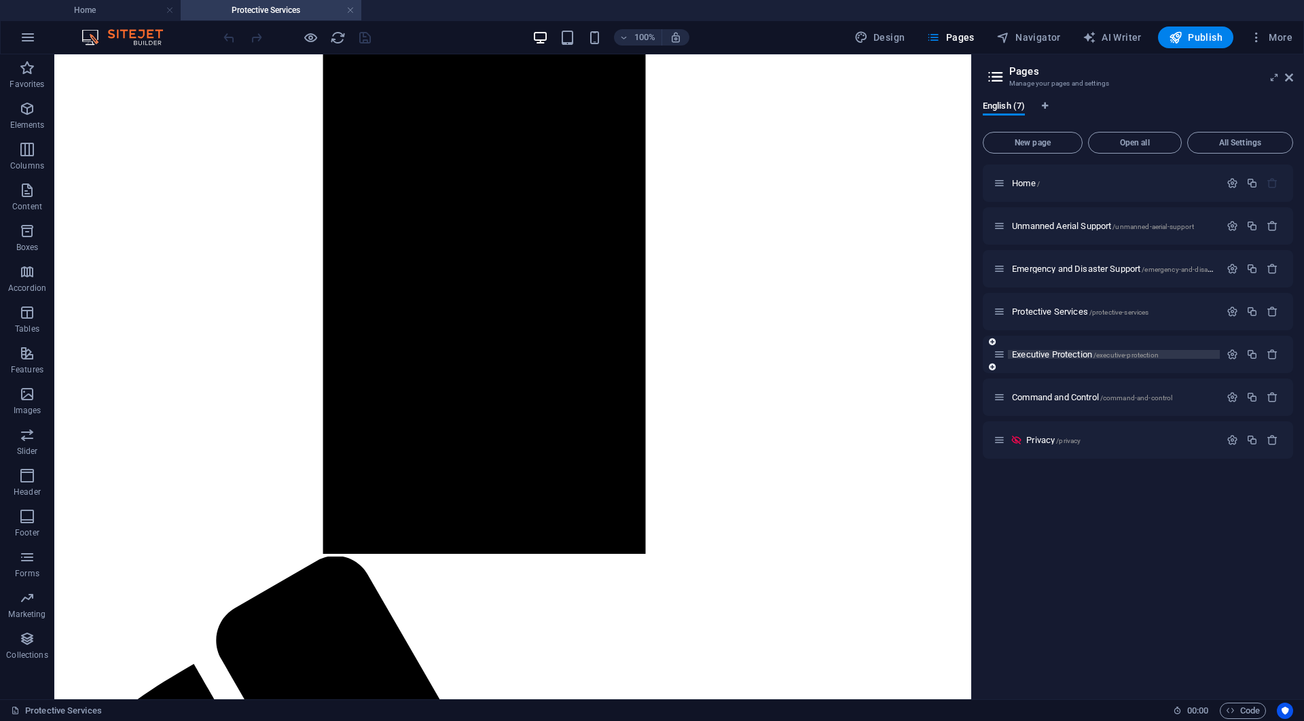
click at [1051, 358] on span "Executive Protection /executive-protection" at bounding box center [1085, 354] width 147 height 10
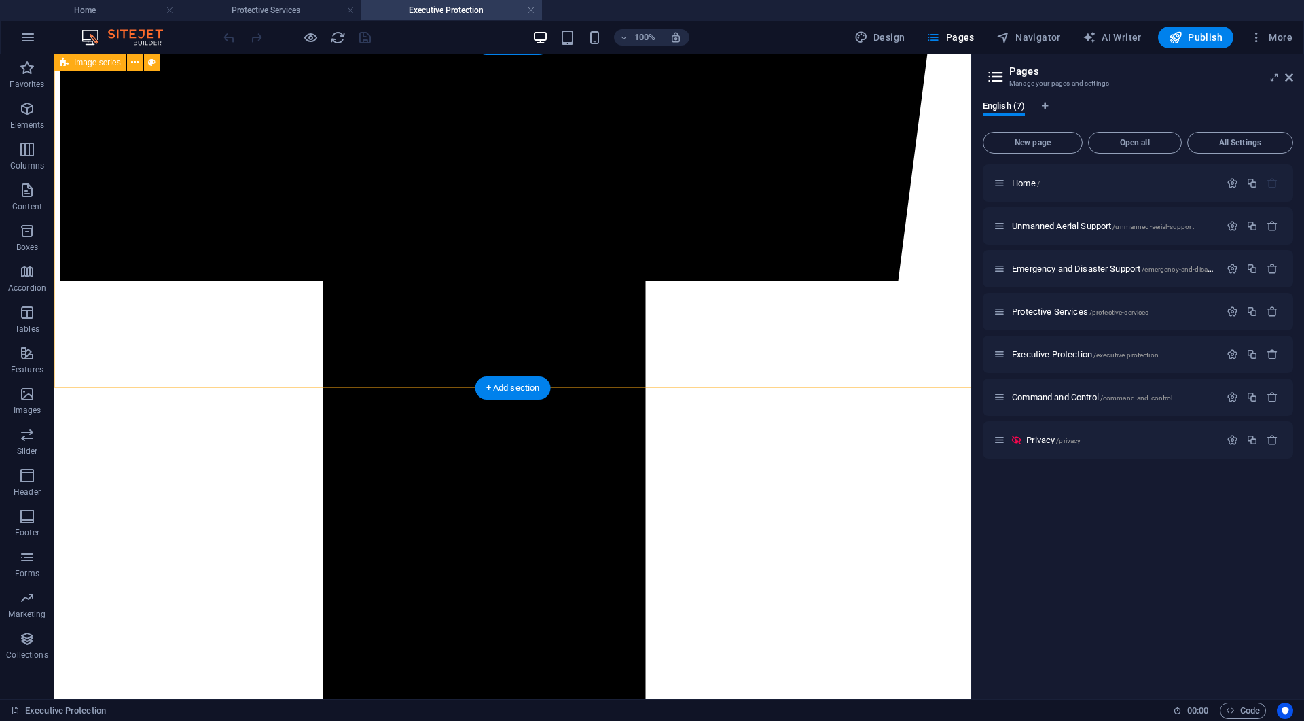
scroll to position [831, 0]
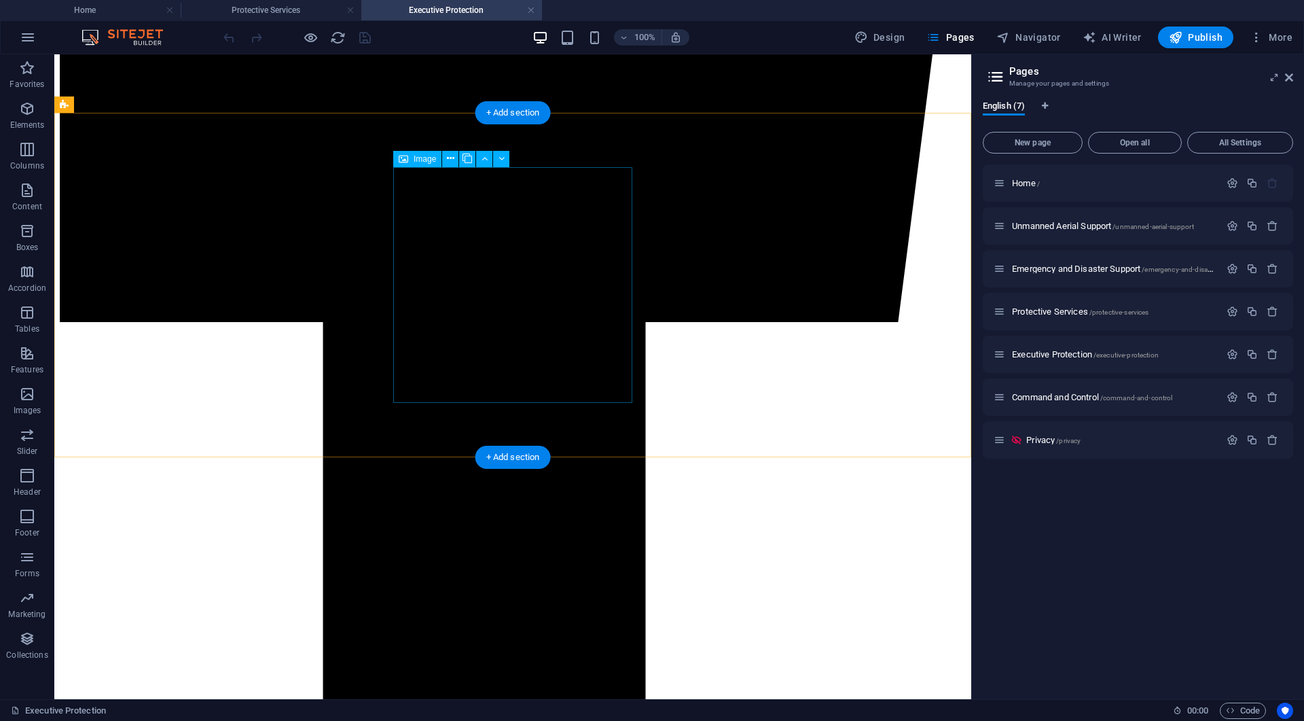
click at [410, 156] on div "Image" at bounding box center [417, 159] width 48 height 16
click at [452, 160] on icon at bounding box center [450, 158] width 7 height 14
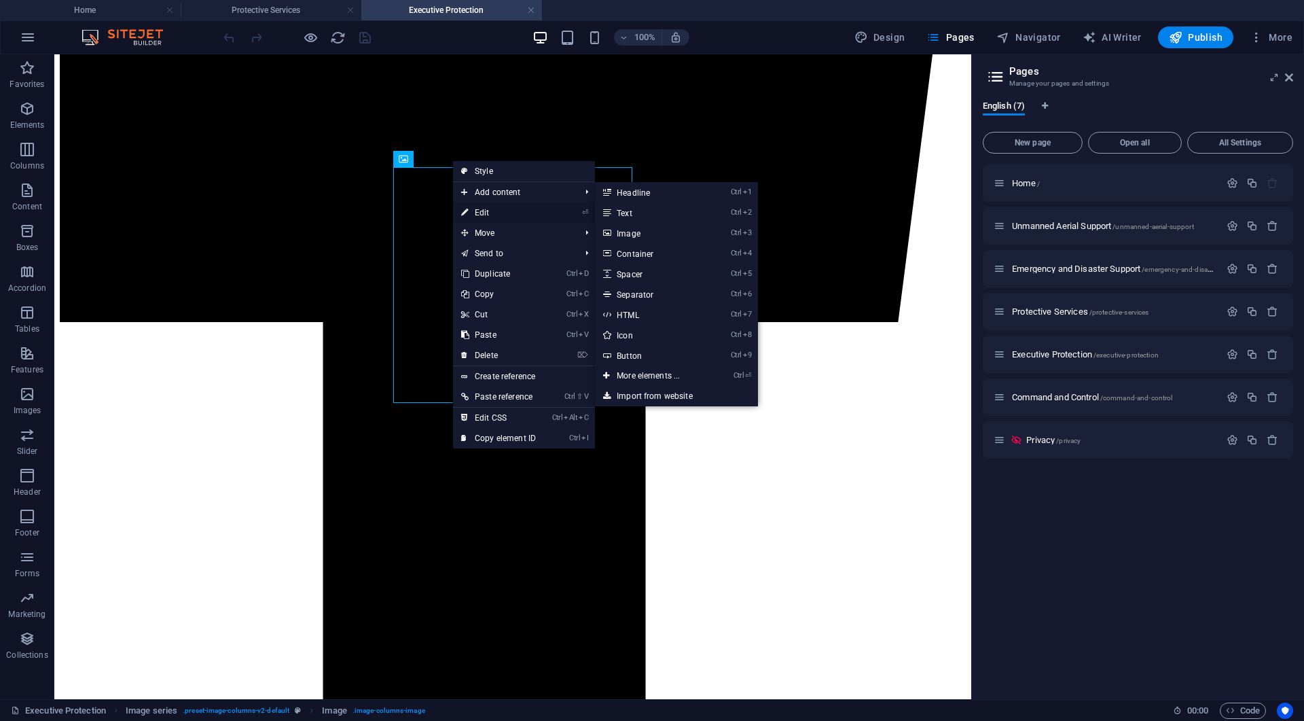
click at [469, 210] on link "⏎ Edit" at bounding box center [498, 212] width 91 height 20
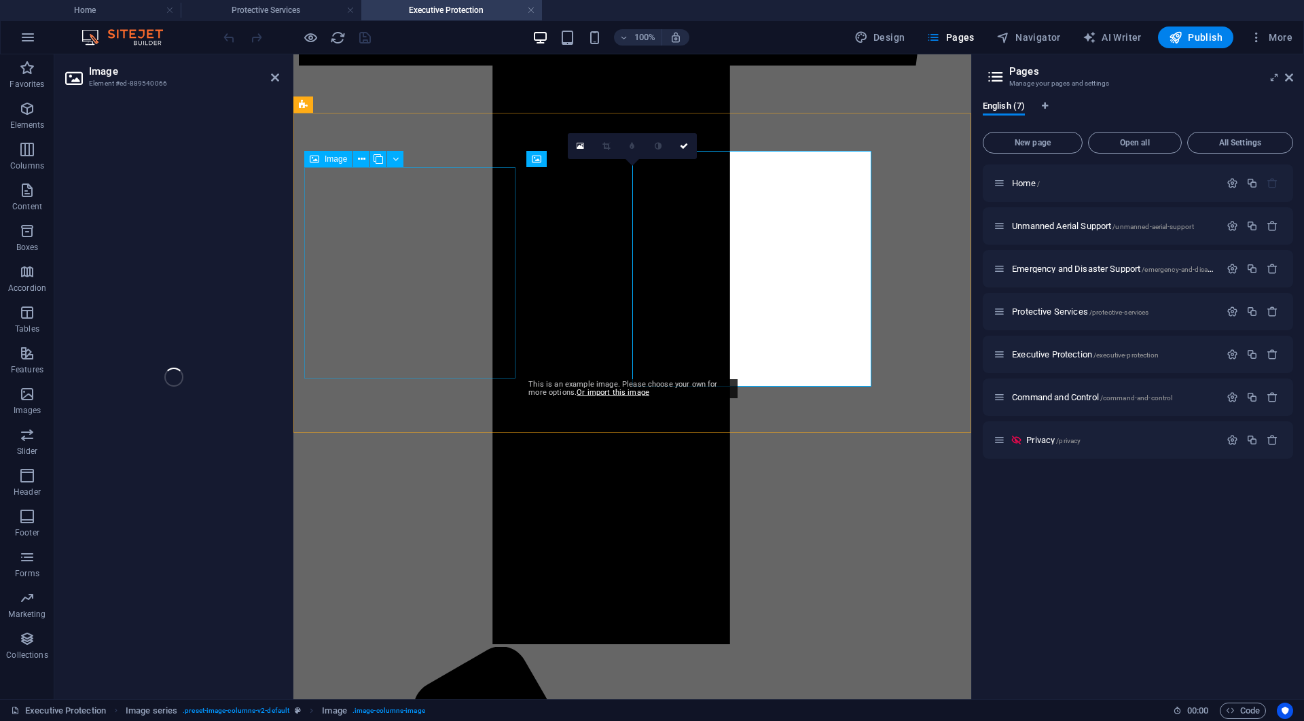
scroll to position [848, 0]
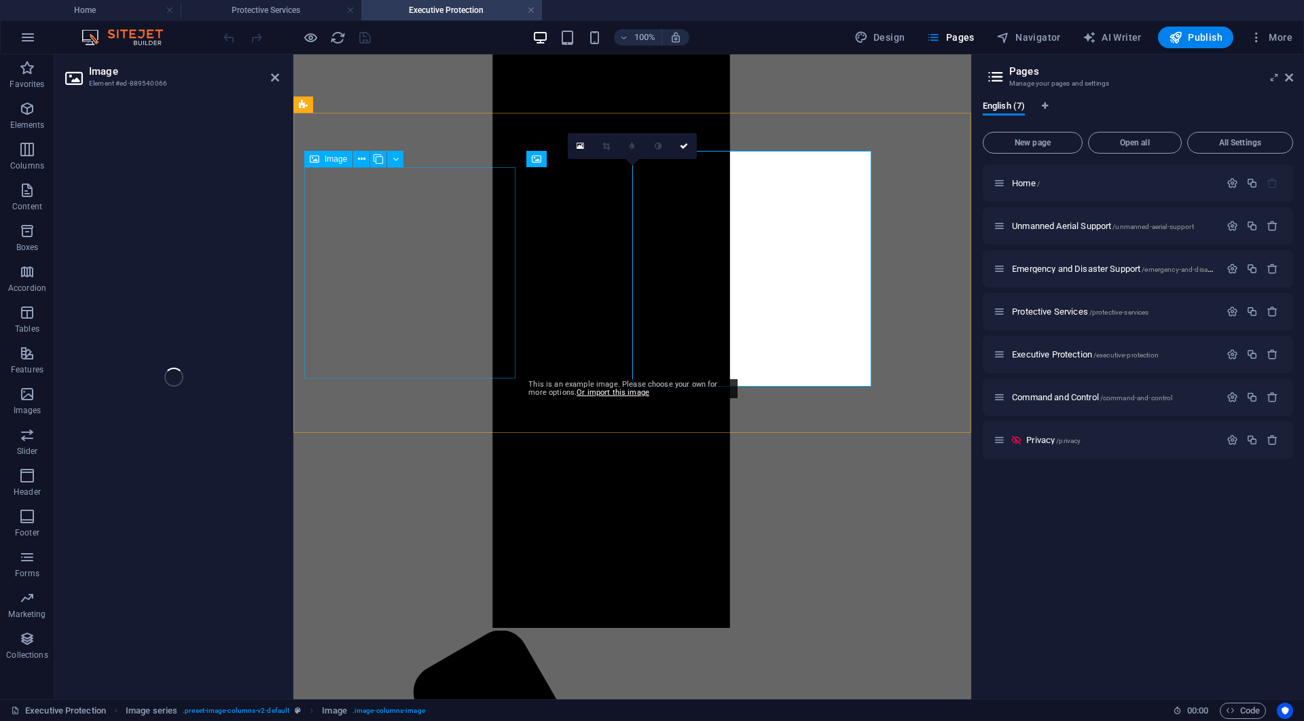
select select "px"
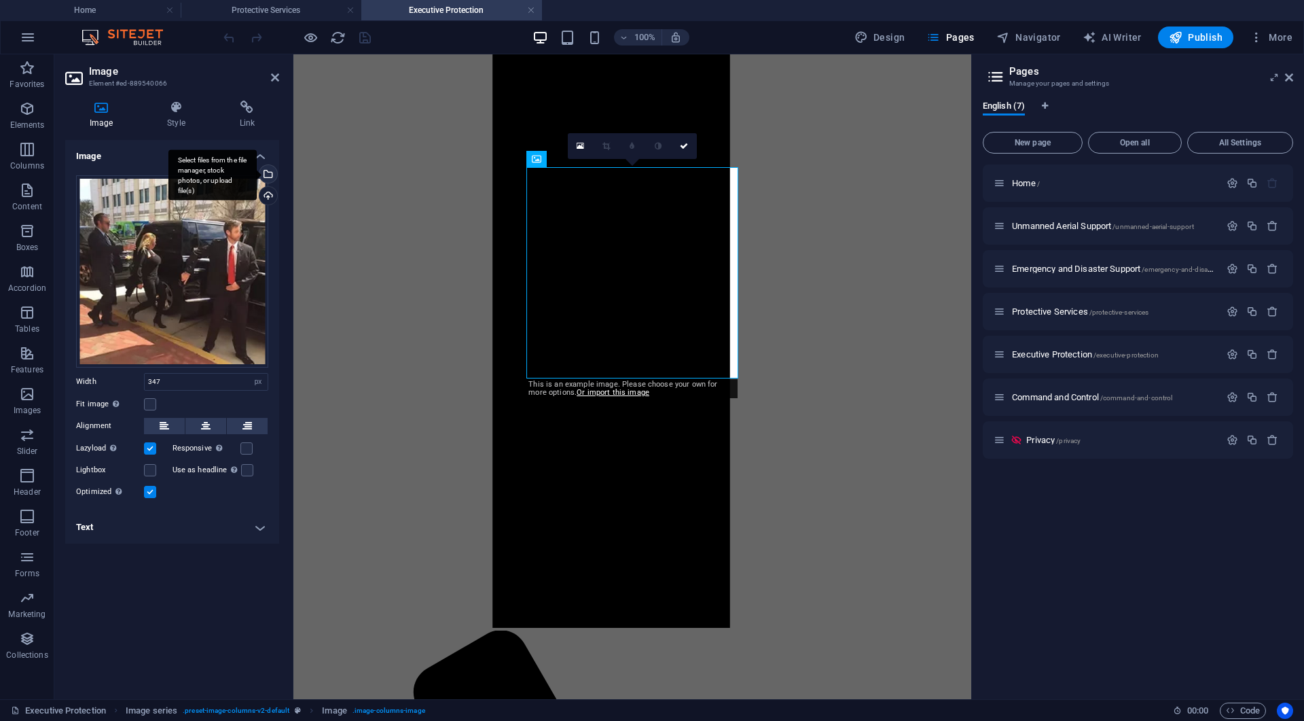
click at [257, 171] on div "Select files from the file manager, stock photos, or upload file(s)" at bounding box center [212, 174] width 88 height 51
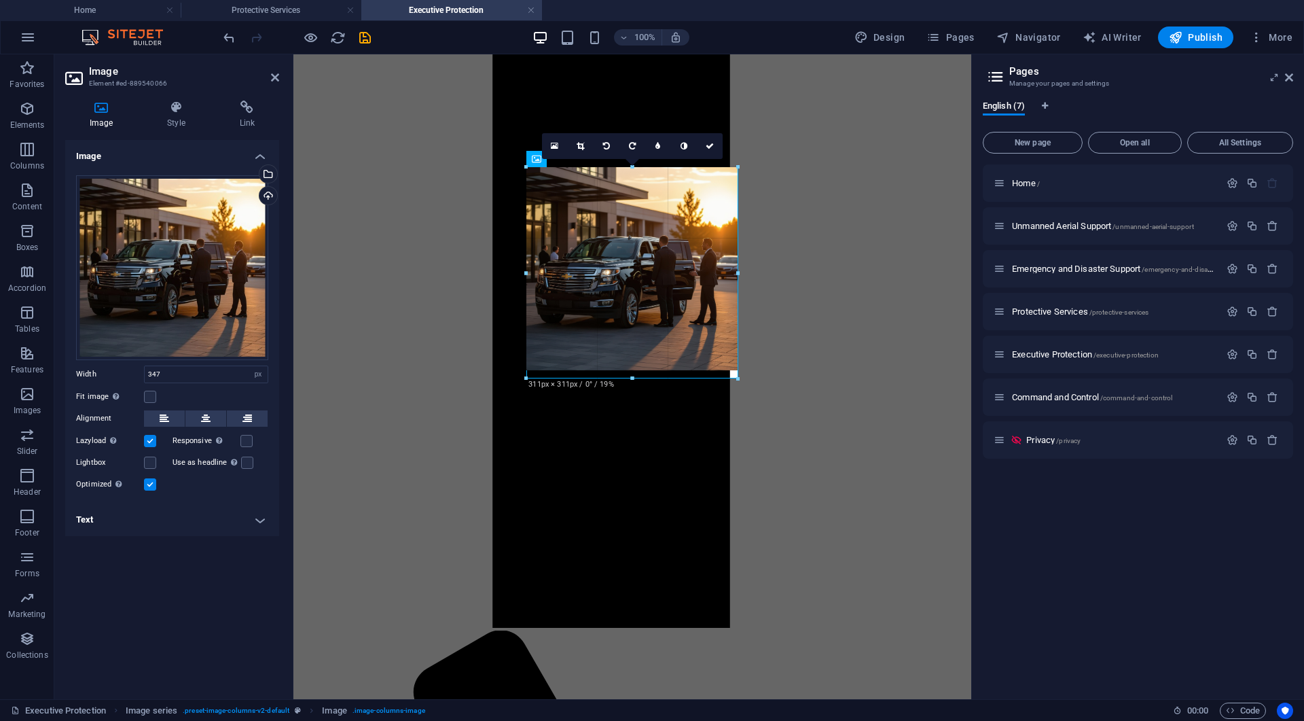
drag, startPoint x: 740, startPoint y: 378, endPoint x: 737, endPoint y: 366, distance: 12.0
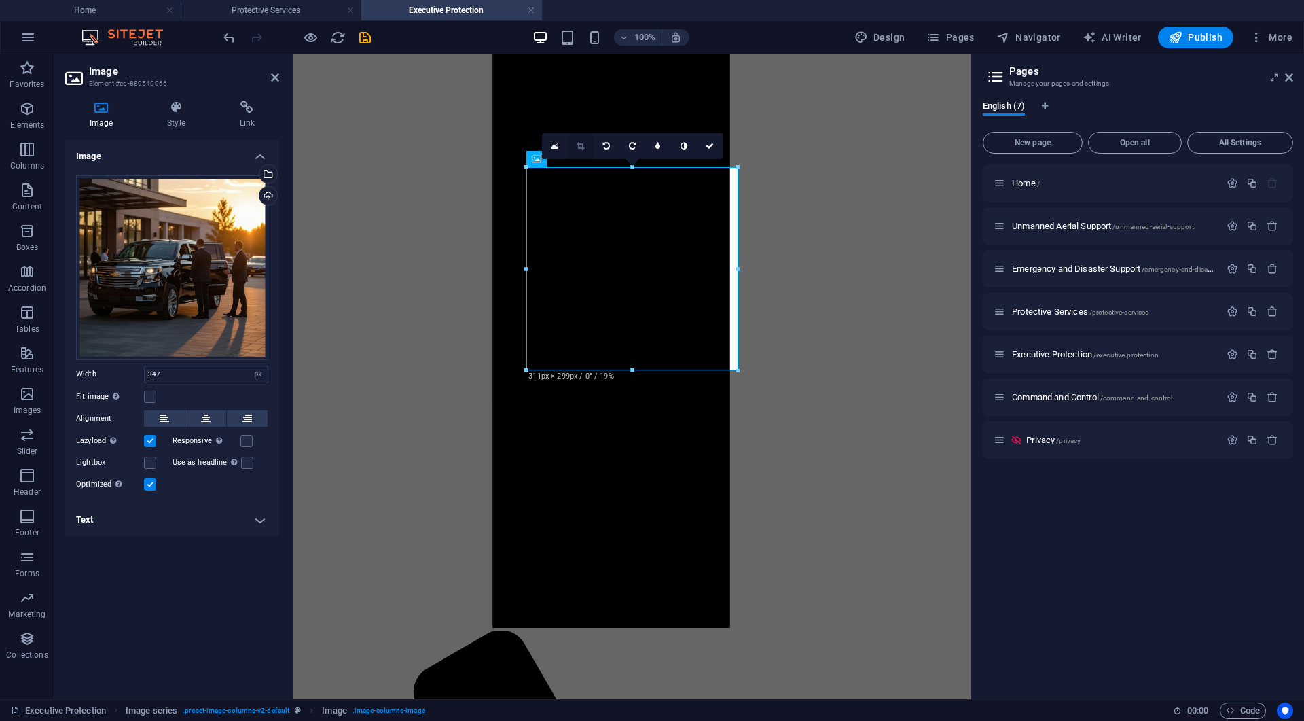
click at [581, 146] on icon at bounding box center [580, 146] width 7 height 8
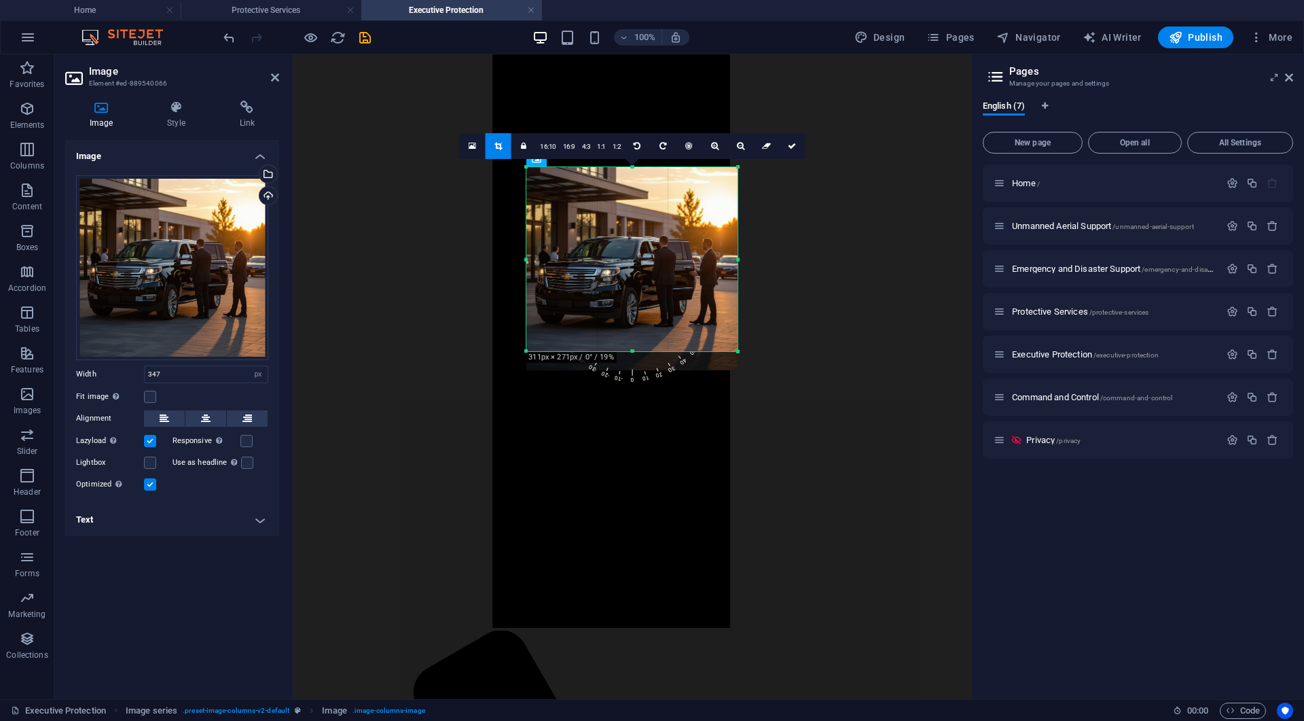
drag, startPoint x: 632, startPoint y: 370, endPoint x: 633, endPoint y: 351, distance: 19.1
click at [633, 351] on div at bounding box center [631, 351] width 211 height 5
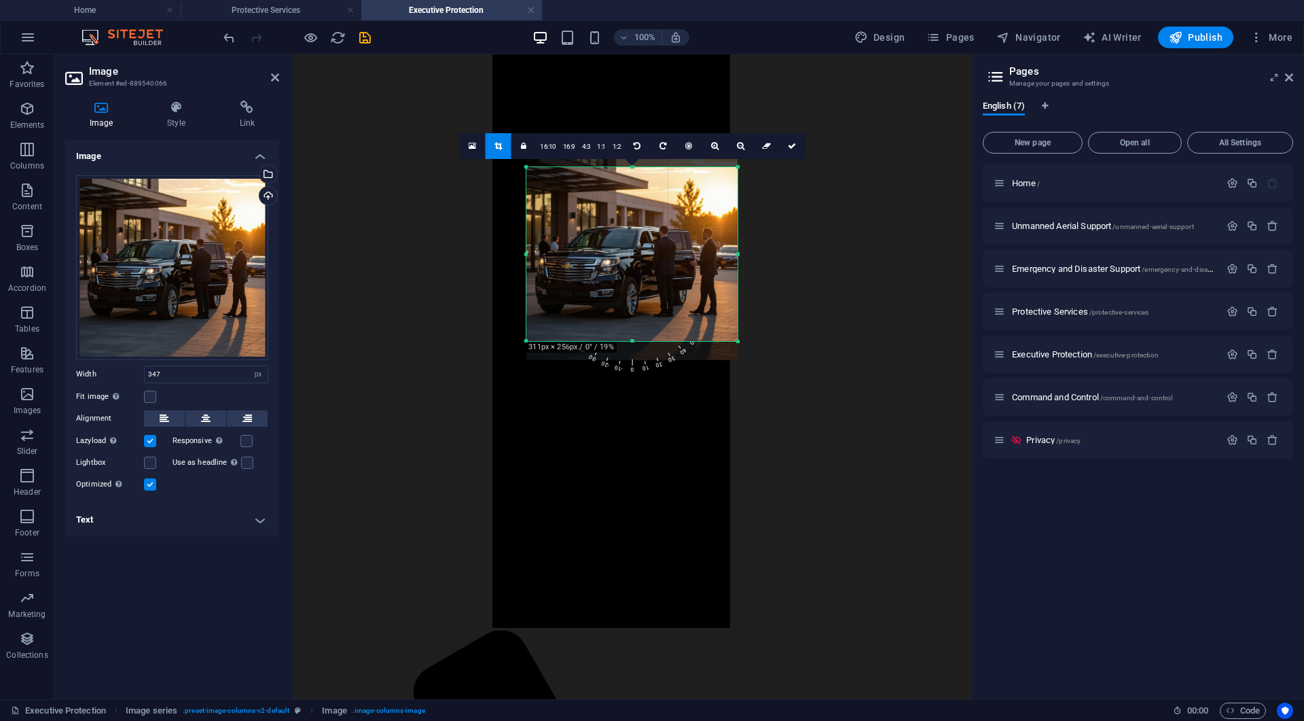
drag, startPoint x: 633, startPoint y: 166, endPoint x: 633, endPoint y: 177, distance: 10.2
click at [633, 177] on div "180 170 160 150 140 130 120 110 100 90 80 70 60 50 40 30 20 10 0 -10 -20 -30 -4…" at bounding box center [631, 254] width 211 height 174
click at [790, 147] on icon at bounding box center [792, 146] width 8 height 8
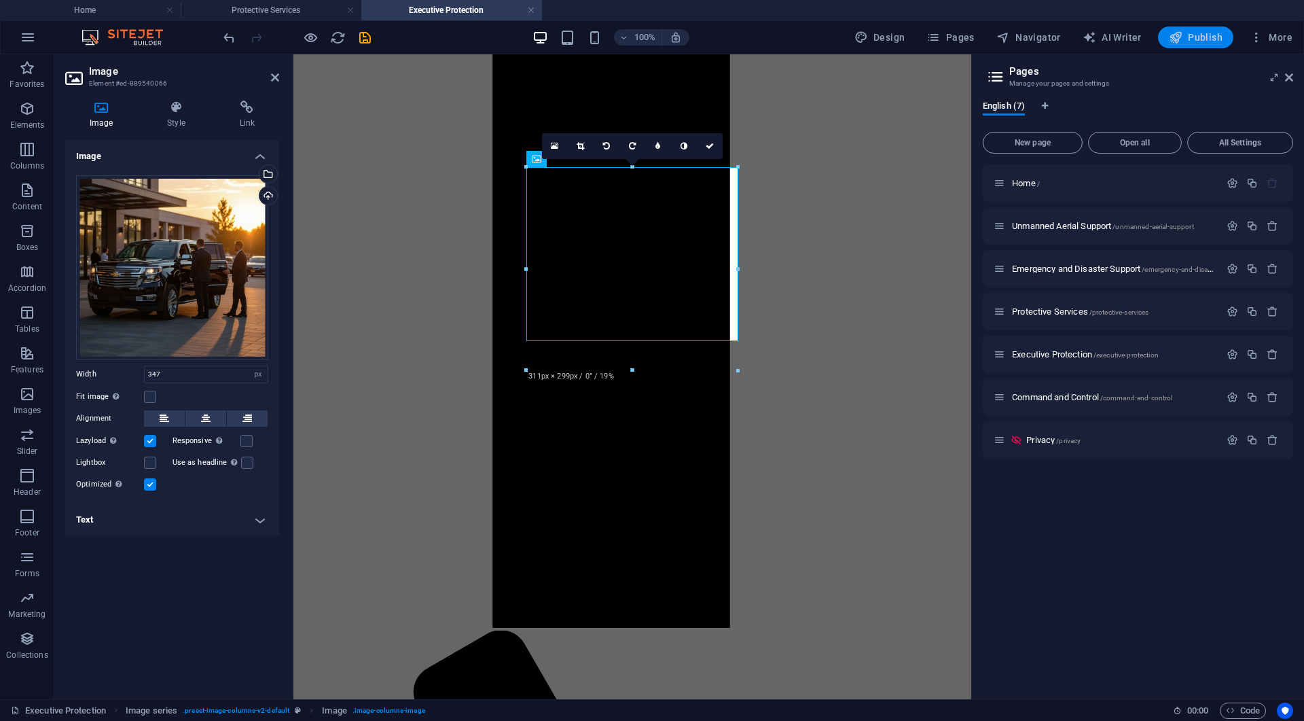
click at [1195, 41] on span "Publish" at bounding box center [1196, 38] width 54 height 14
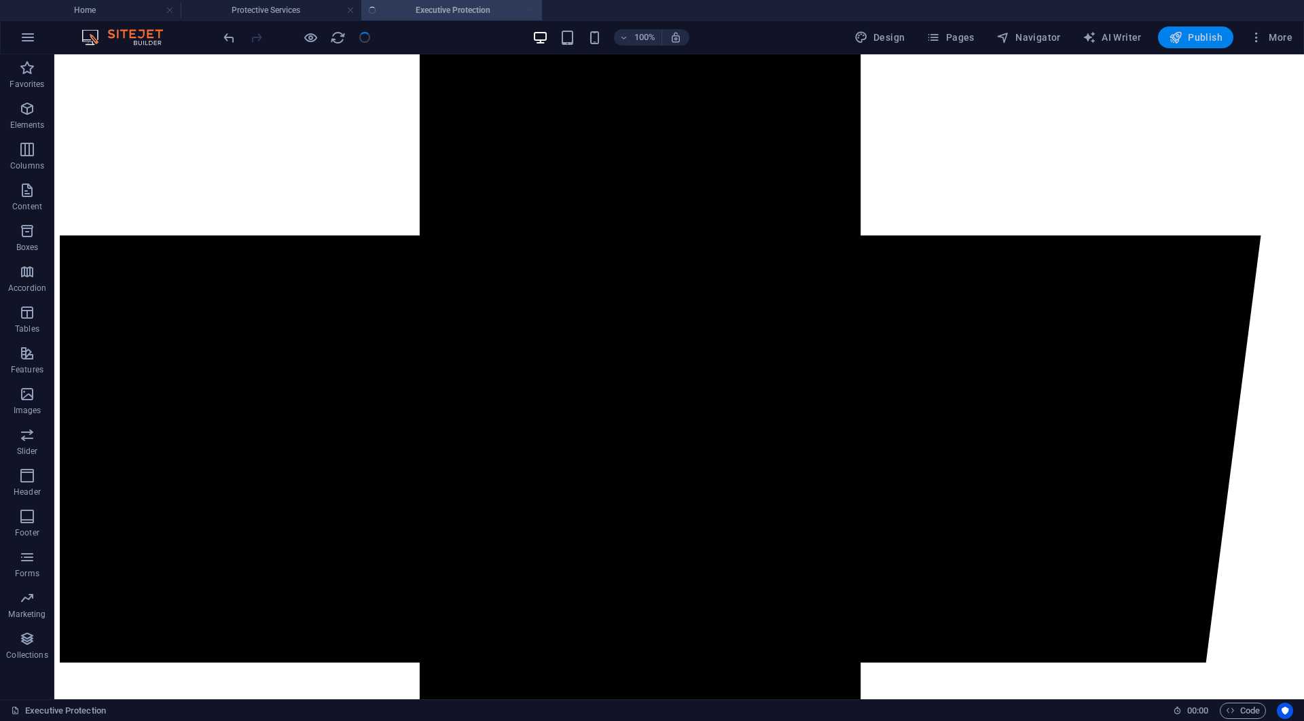
scroll to position [831, 0]
